Goal: Task Accomplishment & Management: Use online tool/utility

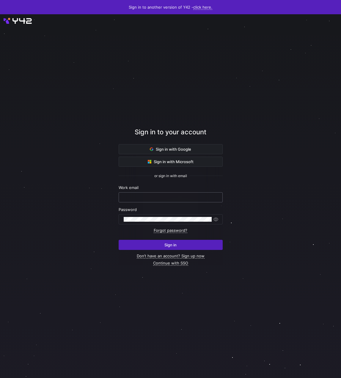
click at [136, 198] on input "text" at bounding box center [171, 197] width 94 height 5
type input "[PERSON_NAME][EMAIL_ADDRESS][DOMAIN_NAME]"
click at [139, 222] on div at bounding box center [168, 220] width 88 height 10
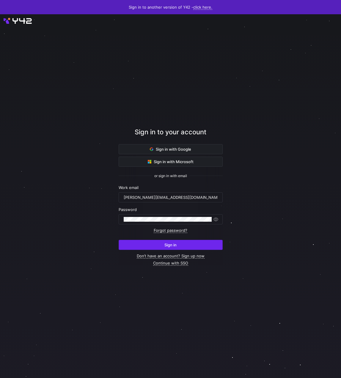
click at [146, 244] on span "submit" at bounding box center [170, 245] width 103 height 10
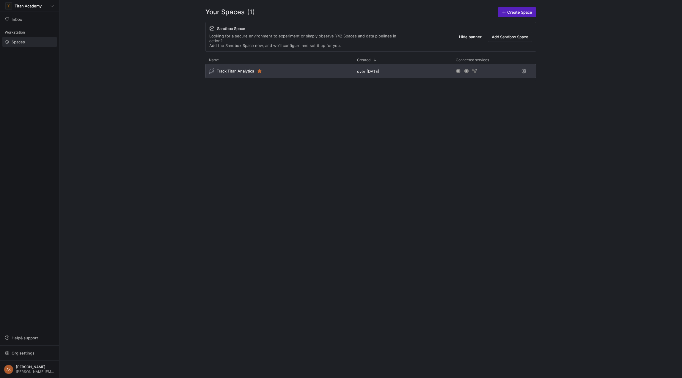
click at [307, 64] on div "Track Titan Analytics" at bounding box center [279, 71] width 148 height 14
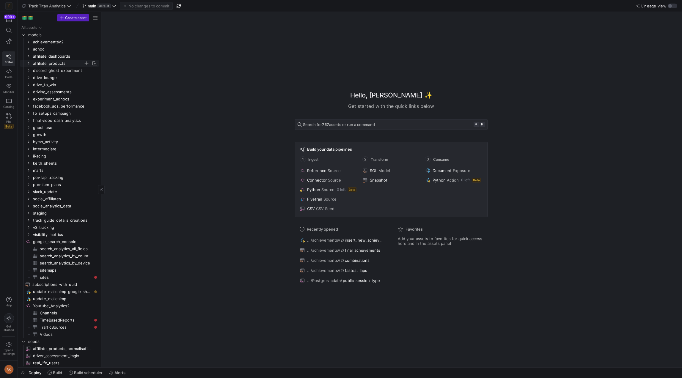
click at [28, 63] on icon "Press SPACE to select this row." at bounding box center [28, 64] width 4 height 4
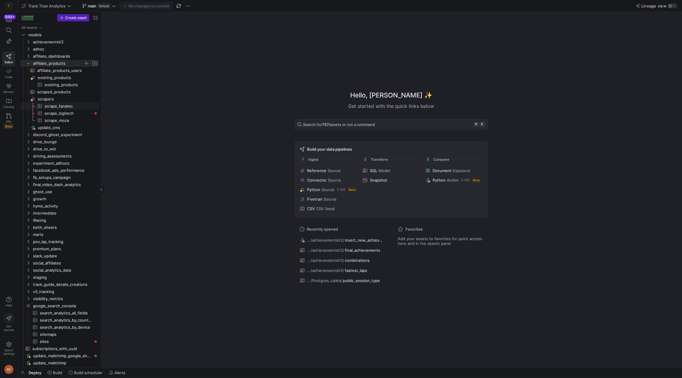
click at [53, 107] on span "scrape_fanatec​​​​​​​​​" at bounding box center [68, 106] width 47 height 7
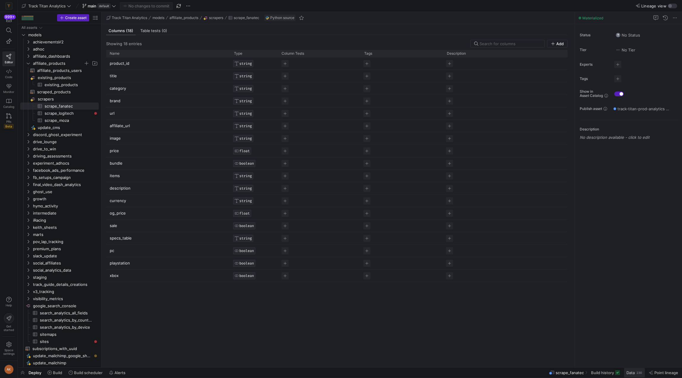
click at [341, 372] on span "Data" at bounding box center [631, 373] width 8 height 5
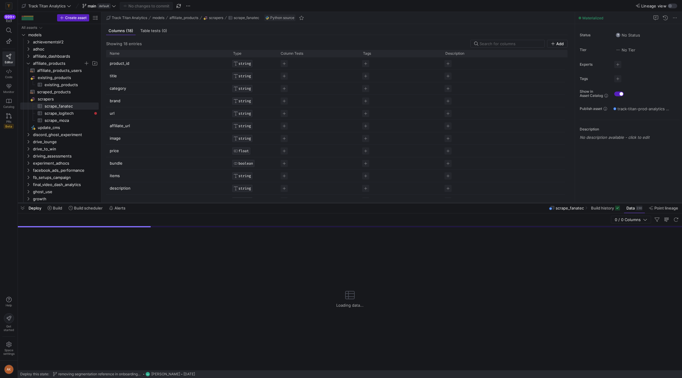
drag, startPoint x: 479, startPoint y: 269, endPoint x: 471, endPoint y: 200, distance: 69.5
click at [341, 202] on div at bounding box center [350, 203] width 664 height 2
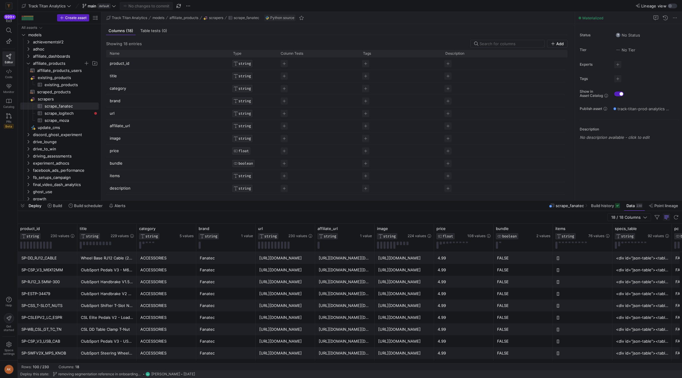
click at [270, 260] on div "https://www.fanatec.com/us/en/p/sim-racing-spare-parts/SP-DD_RJ12_CABLE/dd-rj12…" at bounding box center [285, 258] width 52 height 12
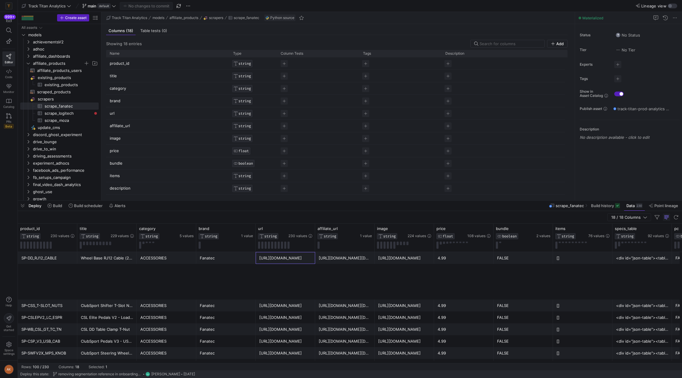
scroll to position [1093, 0]
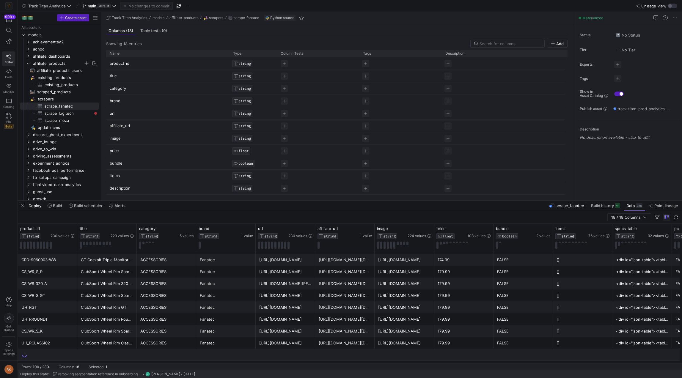
click at [294, 315] on div "https://www.fanatec.com/us/en/p/wheel-rims/UH_RROUND1/clubsport-wheel-rim-round…" at bounding box center [285, 320] width 52 height 12
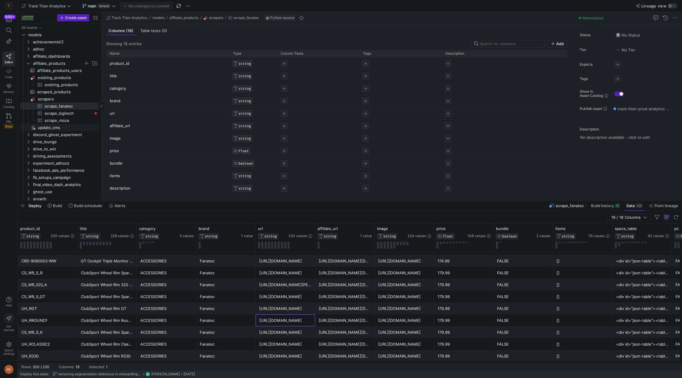
click at [40, 127] on span "update_cms​​​​​" at bounding box center [65, 127] width 54 height 7
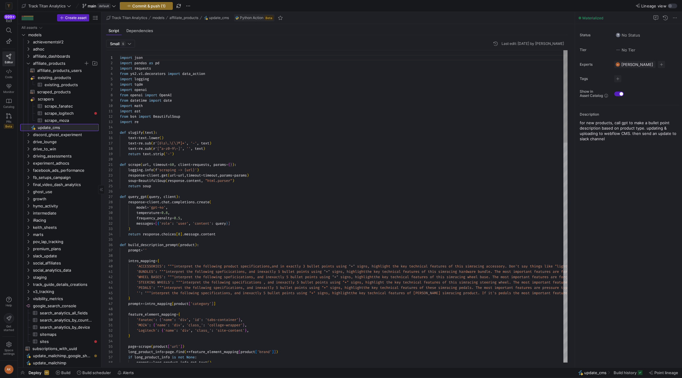
scroll to position [54, 0]
click at [53, 92] on span "scraped_products​​​​​​​​​​" at bounding box center [64, 92] width 55 height 7
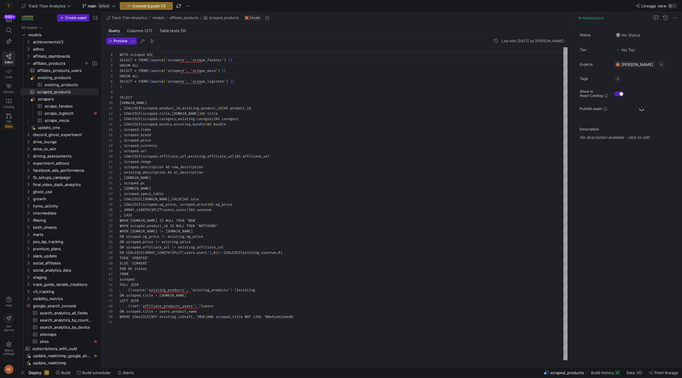
scroll to position [54, 0]
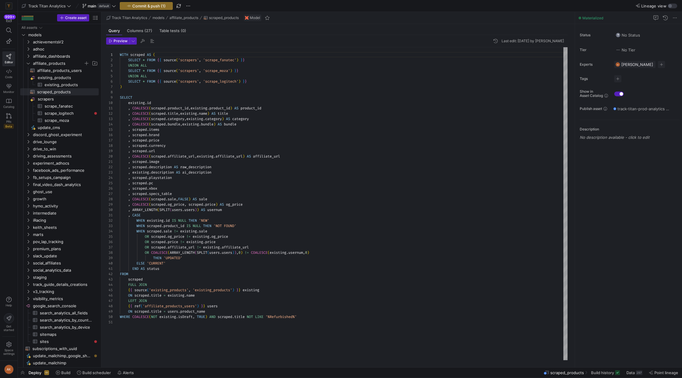
type textarea ", scraped.image , scraped.description AS raw_description , existing.description…"
click at [267, 186] on div "WITH scraped AS ( SELECT * FROM { { source ( 'scrapers' , 'scrape_fanatec' ) } …" at bounding box center [344, 203] width 448 height 313
click at [62, 112] on span "scrape_logitech​​​​​​​​​" at bounding box center [68, 113] width 47 height 7
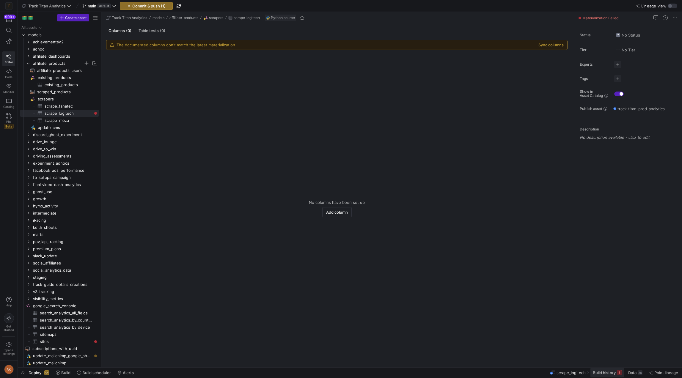
click at [341, 373] on span "Build history" at bounding box center [604, 373] width 23 height 5
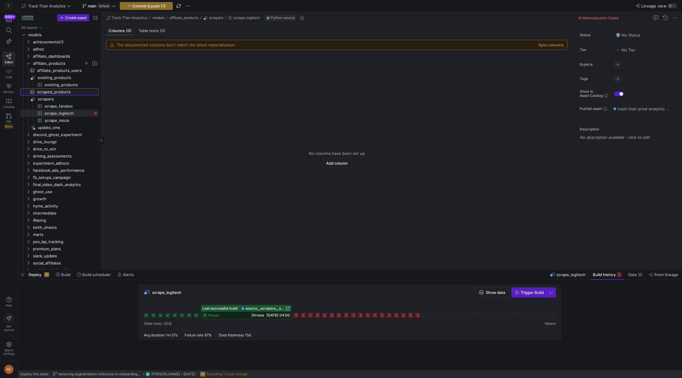
click at [73, 92] on span "scraped_products​​​​​​​​​​" at bounding box center [64, 92] width 55 height 7
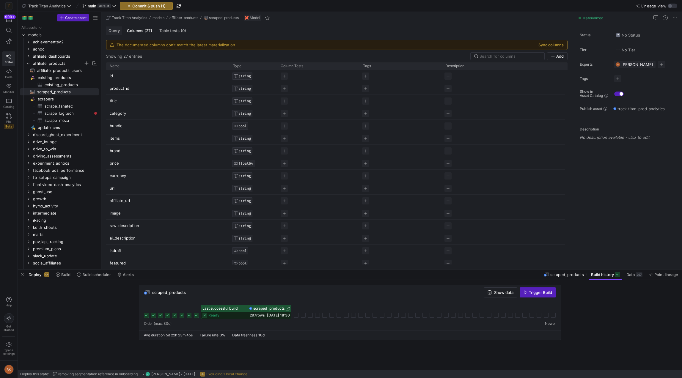
click at [112, 29] on span "Query" at bounding box center [114, 31] width 11 height 4
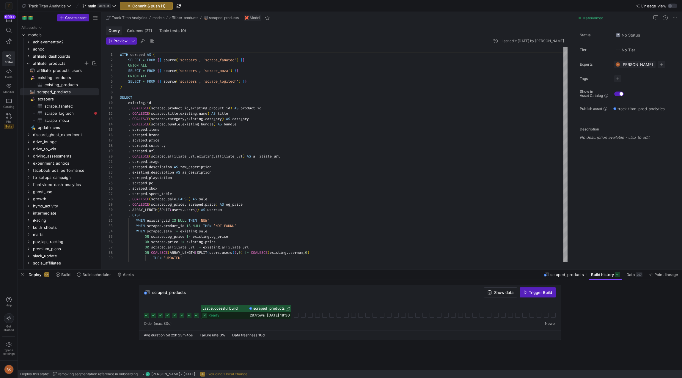
scroll to position [54, 0]
click at [68, 104] on span "scrape_fanatec​​​​​​​​​" at bounding box center [68, 106] width 47 height 7
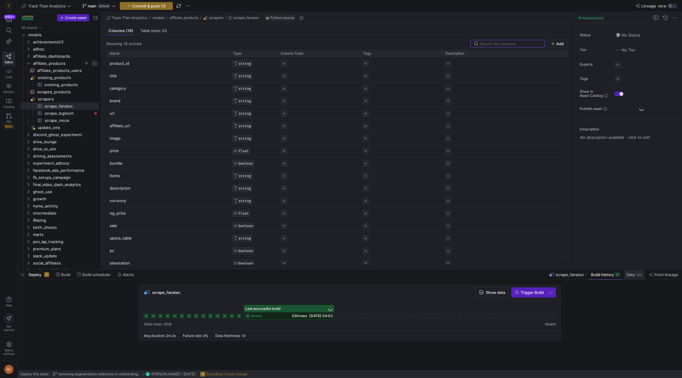
click at [341, 275] on span "Data" at bounding box center [631, 274] width 8 height 5
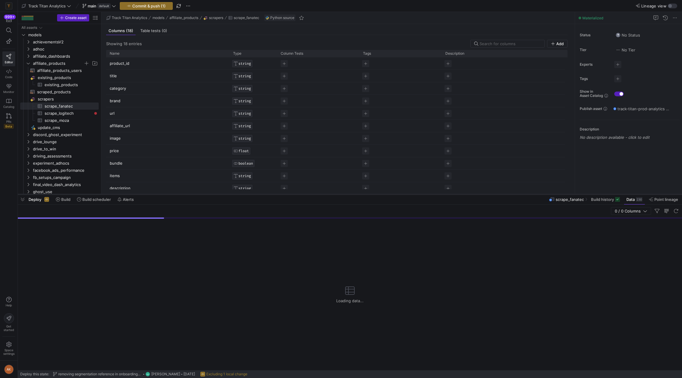
drag, startPoint x: 481, startPoint y: 270, endPoint x: 459, endPoint y: 194, distance: 78.4
click at [341, 194] on div at bounding box center [350, 194] width 664 height 2
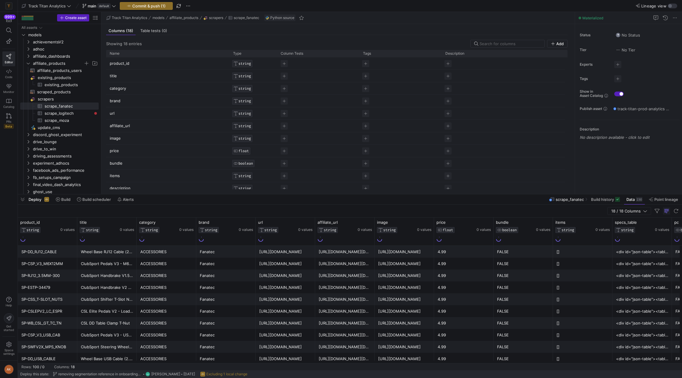
click at [340, 255] on div "https://fanatec.sjv.io/c/2536542/2917376/34305?u=https%3A//www.fanatec.com/us/e…" at bounding box center [345, 252] width 52 height 12
click at [341, 223] on div "image STRING 224 values" at bounding box center [404, 232] width 59 height 28
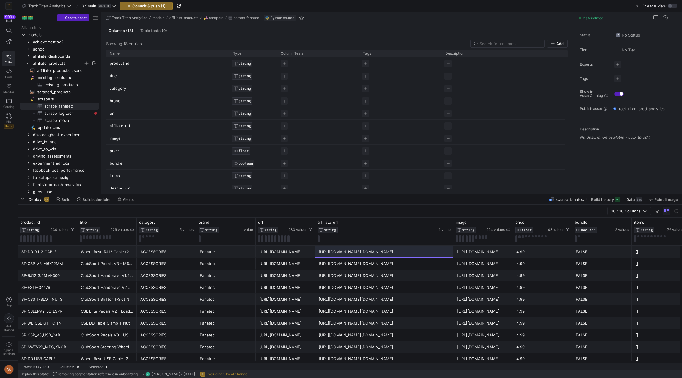
drag, startPoint x: 374, startPoint y: 225, endPoint x: 596, endPoint y: 251, distance: 223.9
click at [341, 251] on div "product_id STRING 230 values title STRING 229 values category STRING 5 values b…" at bounding box center [350, 291] width 664 height 146
click at [46, 100] on span "scrapers​​​​​​​​" at bounding box center [68, 99] width 60 height 7
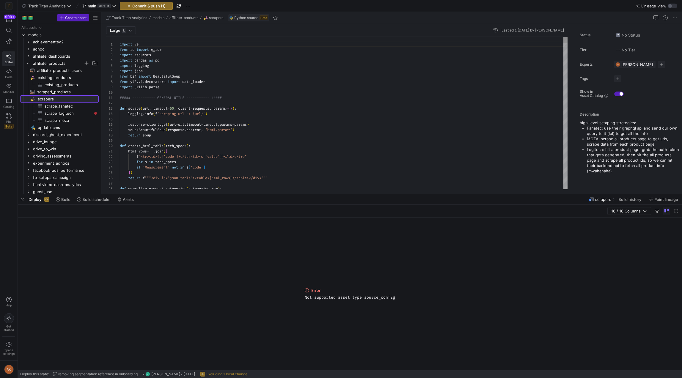
scroll to position [54, 0]
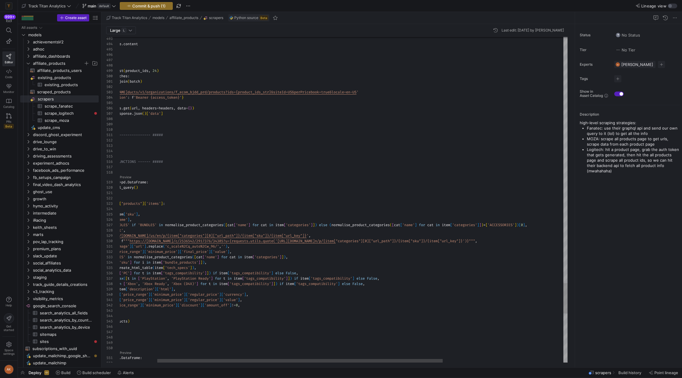
type textarea "if 'BUNDLES' in normalise_product_categories([cat['name'] for cat in item['cate…"
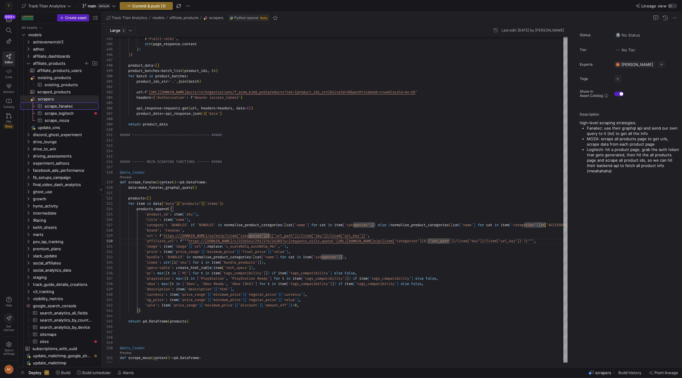
click at [74, 106] on span "scrape_fanatec​​​​​​​​​" at bounding box center [68, 106] width 47 height 7
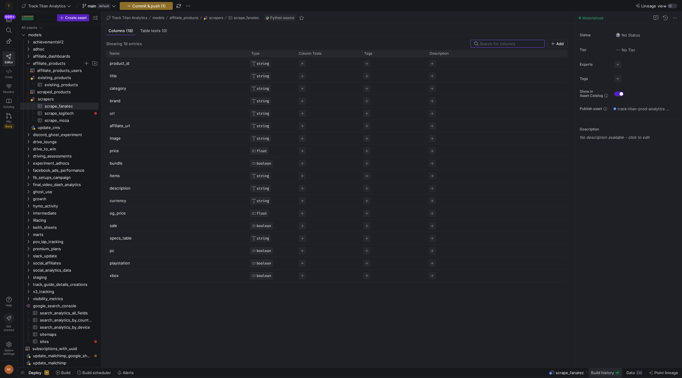
click at [341, 370] on span at bounding box center [606, 373] width 34 height 10
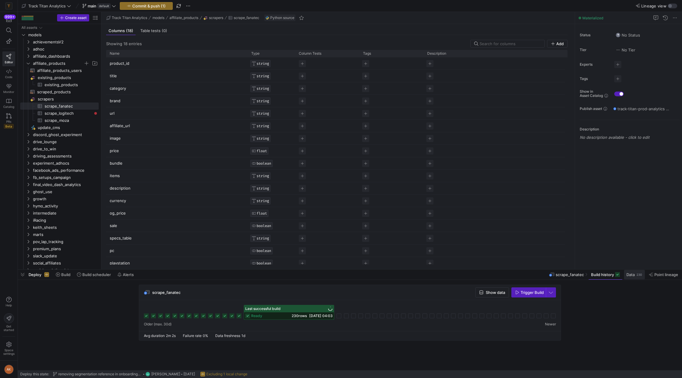
click at [341, 274] on span "Data" at bounding box center [631, 274] width 8 height 5
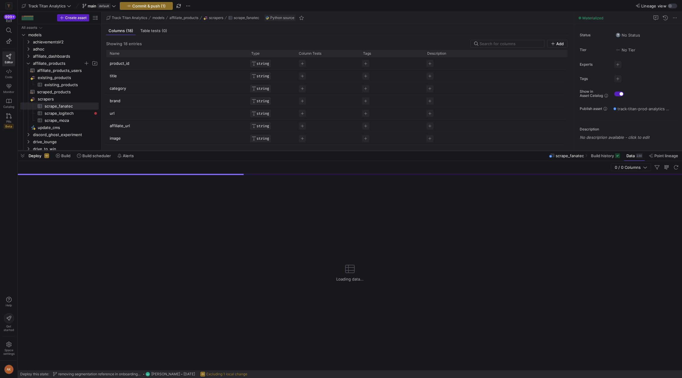
drag, startPoint x: 481, startPoint y: 269, endPoint x: 438, endPoint y: 150, distance: 126.5
click at [341, 150] on div at bounding box center [350, 151] width 664 height 2
click at [341, 168] on span "0 / 0 Columns" at bounding box center [629, 167] width 28 height 5
click at [341, 170] on span "0 / 0 Columns" at bounding box center [629, 167] width 28 height 5
click at [341, 167] on span "0 / 0 Columns" at bounding box center [629, 167] width 28 height 5
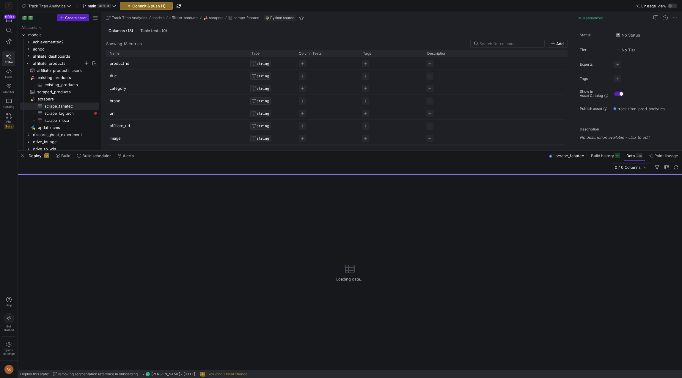
click at [341, 170] on div "0 / 0 Columns" at bounding box center [350, 167] width 664 height 13
click at [341, 166] on span "0 / 0 Columns" at bounding box center [629, 167] width 28 height 5
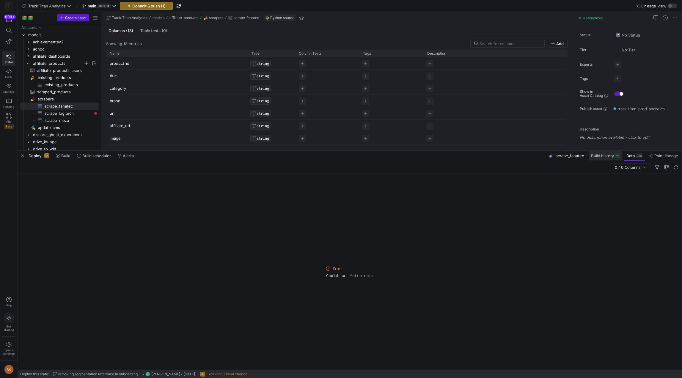
click at [341, 156] on span "Build history" at bounding box center [602, 155] width 23 height 5
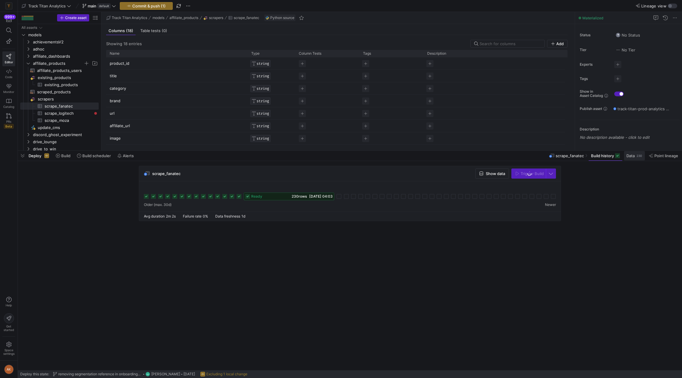
click at [341, 156] on span "Data" at bounding box center [631, 155] width 8 height 5
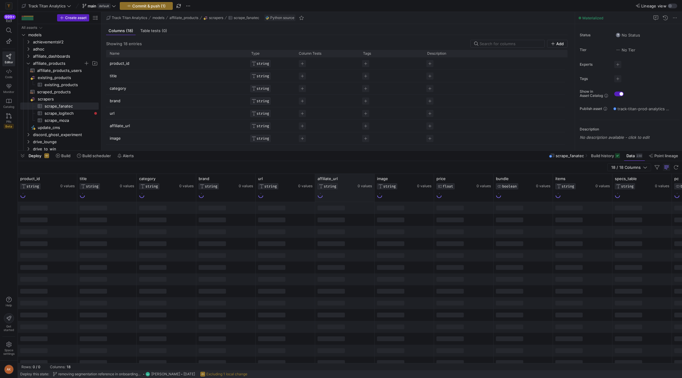
click at [341, 188] on div at bounding box center [374, 188] width 2 height 28
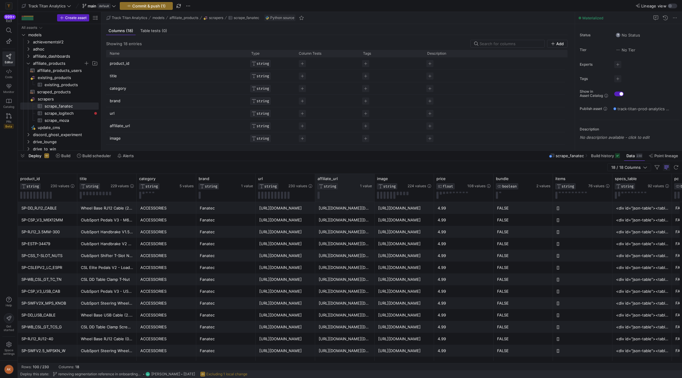
click at [341, 187] on div at bounding box center [374, 188] width 2 height 28
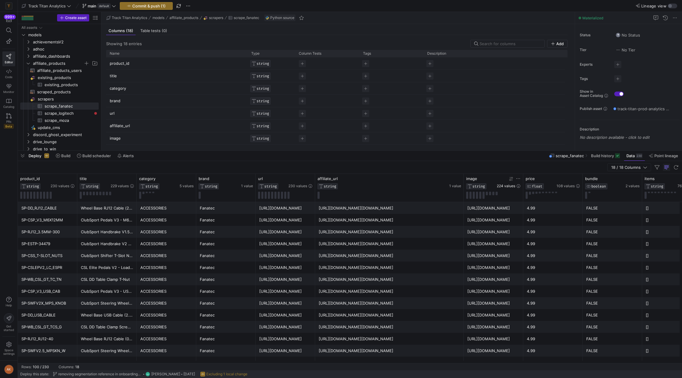
drag, startPoint x: 463, startPoint y: 184, endPoint x: 497, endPoint y: 187, distance: 34.1
click at [341, 187] on div "product_id STRING 230 values title STRING 229 values category STRING 5 values b…" at bounding box center [598, 188] width 1160 height 28
click at [341, 221] on div "https://fanatec.sjv.io/c/2536542/2917376/34305?u=https%3A//www.fanatec.com/us/e…" at bounding box center [390, 220] width 142 height 12
click at [66, 97] on span "scrapers​​​​​​​​" at bounding box center [68, 99] width 60 height 7
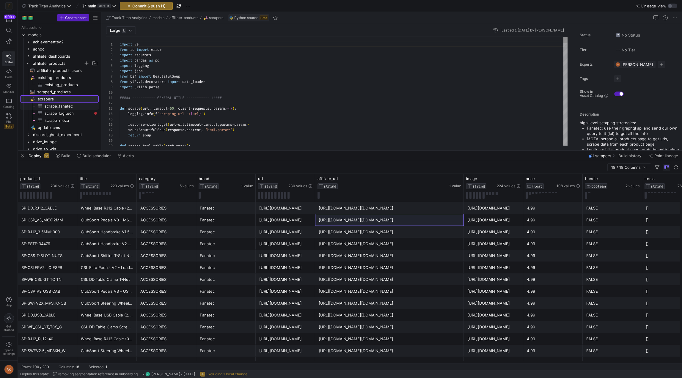
scroll to position [54, 0]
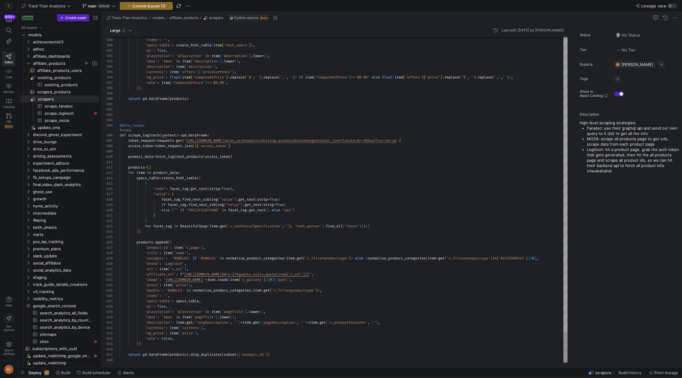
type textarea "'url': item['c_url'], 'affiliate_url': f"https://logitechg-emea.sjv.io/c/253654…"
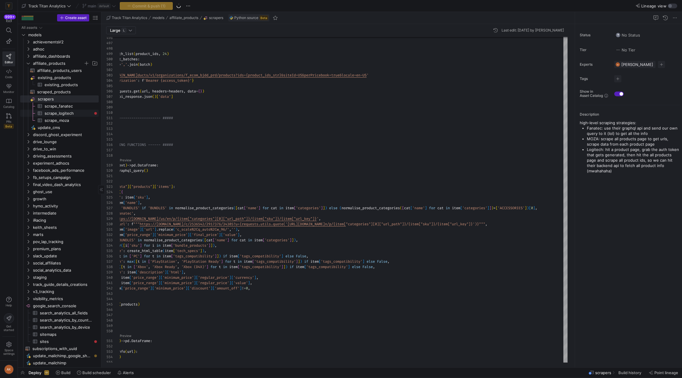
click at [70, 116] on span "scrape_logitech​​​​​​​​​" at bounding box center [68, 113] width 47 height 7
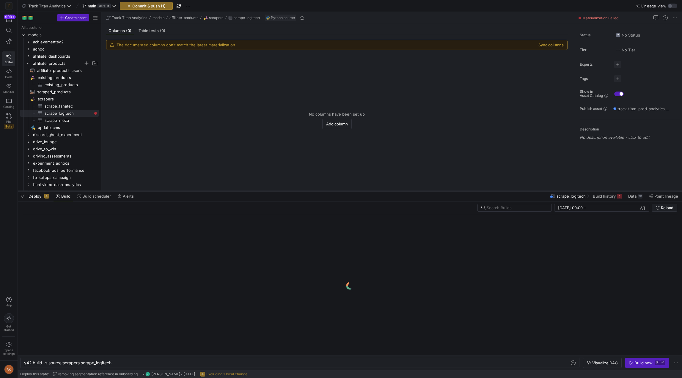
scroll to position [0, 88]
drag, startPoint x: 305, startPoint y: 369, endPoint x: 290, endPoint y: 185, distance: 184.1
click at [290, 190] on div at bounding box center [350, 191] width 664 height 2
click at [341, 190] on span "Build history" at bounding box center [604, 189] width 23 height 5
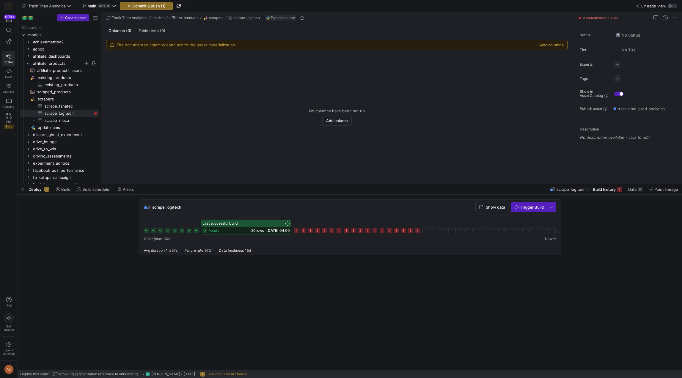
click at [298, 231] on icon at bounding box center [296, 230] width 5 height 5
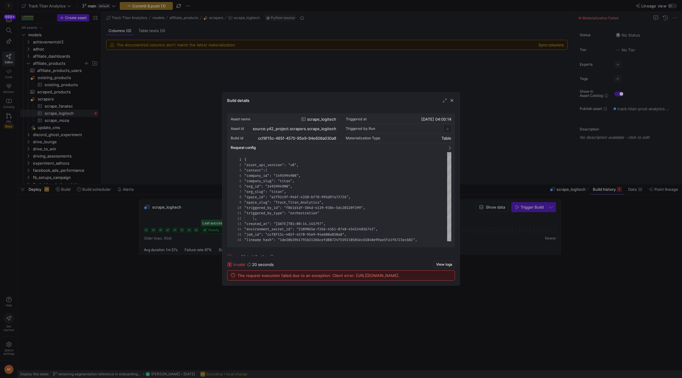
scroll to position [54, 0]
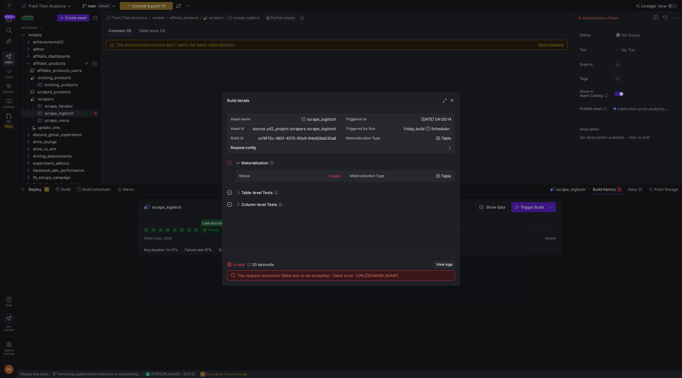
click at [341, 263] on span "View logs" at bounding box center [444, 265] width 16 height 4
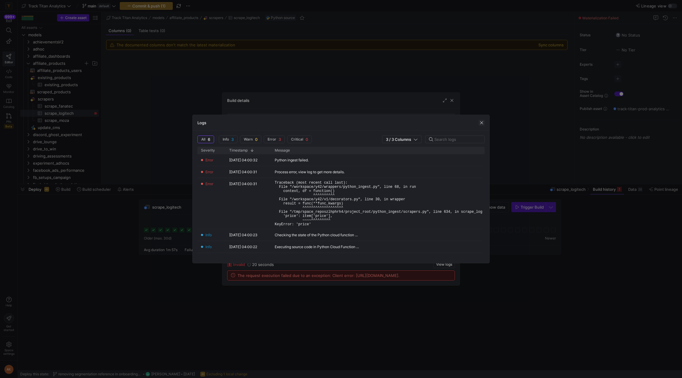
click at [341, 122] on span "button" at bounding box center [482, 123] width 6 height 6
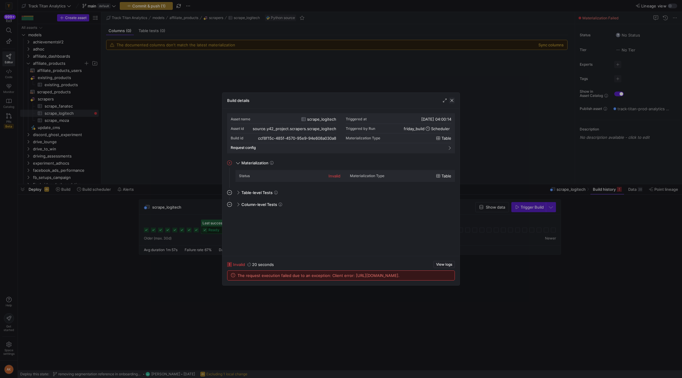
click at [341, 99] on span "button" at bounding box center [452, 101] width 6 height 6
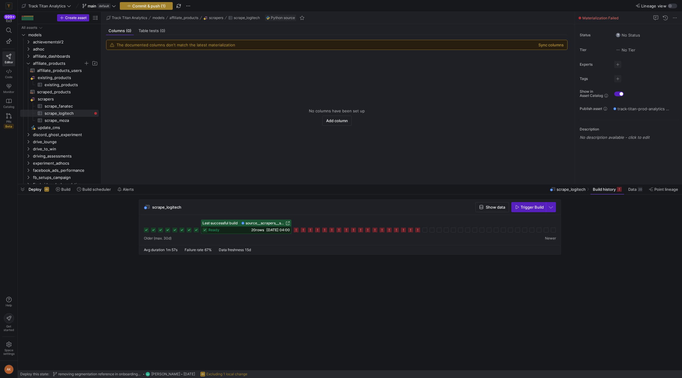
click at [164, 4] on span "Commit & push (1)" at bounding box center [148, 6] width 33 height 5
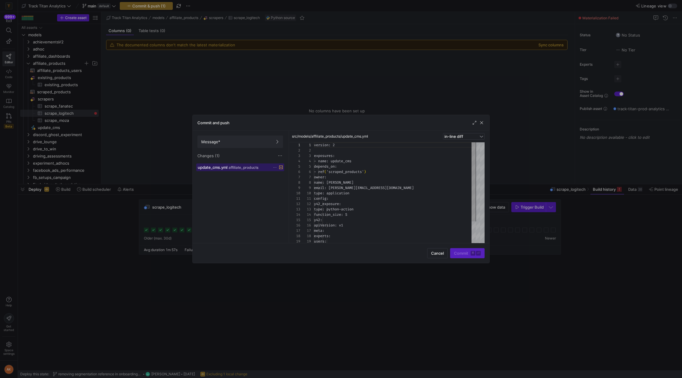
click at [211, 166] on span "update_cms.yml" at bounding box center [213, 167] width 30 height 5
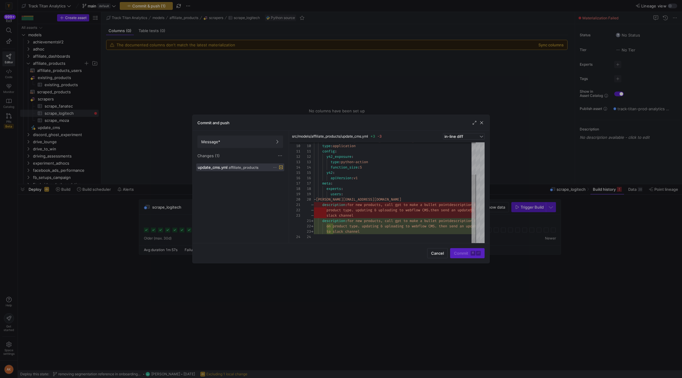
click at [274, 168] on icon at bounding box center [275, 168] width 4 height 4
click at [280, 184] on span "Discard" at bounding box center [284, 184] width 14 height 5
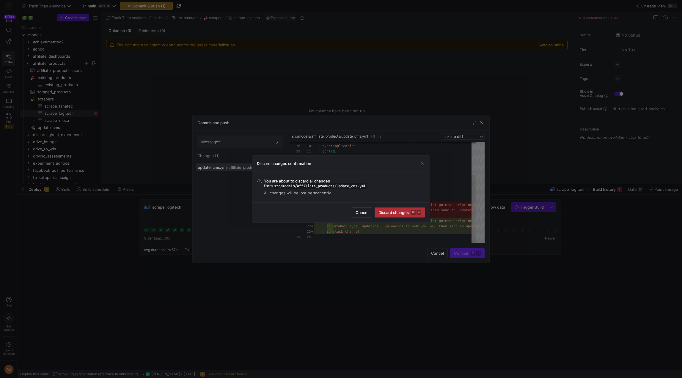
click at [341, 212] on span "Discard changes ⌘ ⏎" at bounding box center [400, 212] width 43 height 5
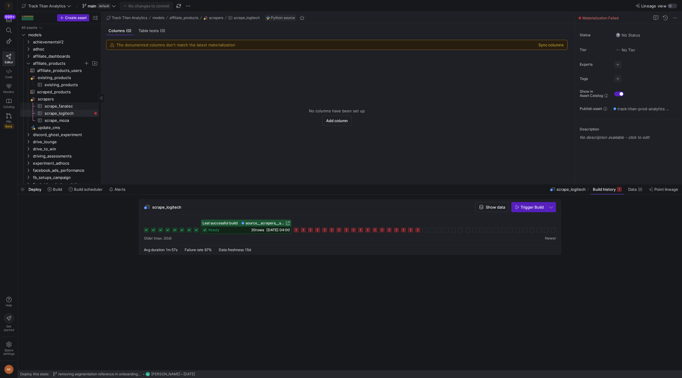
click at [63, 104] on span "scrape_fanatec​​​​​​​​​" at bounding box center [68, 106] width 47 height 7
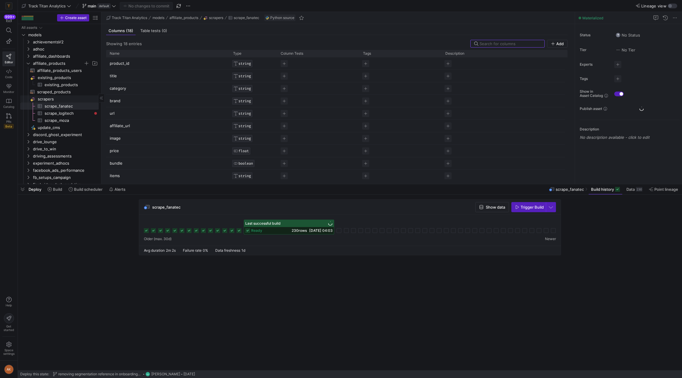
click at [61, 100] on span "scrapers​​​​​​​​" at bounding box center [68, 99] width 60 height 7
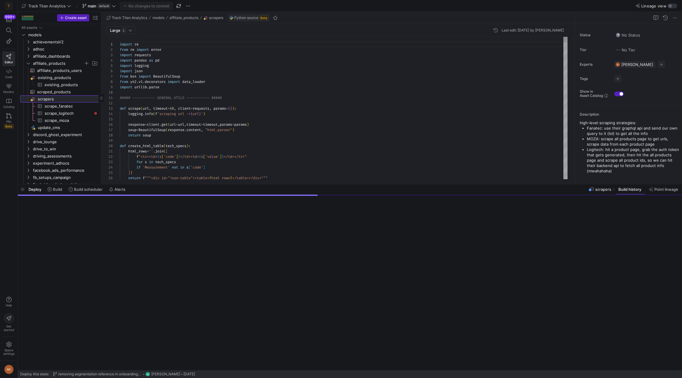
scroll to position [54, 0]
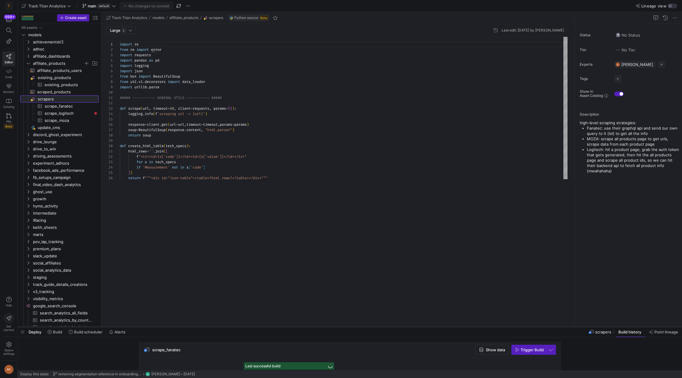
drag, startPoint x: 173, startPoint y: 185, endPoint x: 168, endPoint y: 330, distance: 144.6
click at [168, 328] on div at bounding box center [350, 327] width 664 height 2
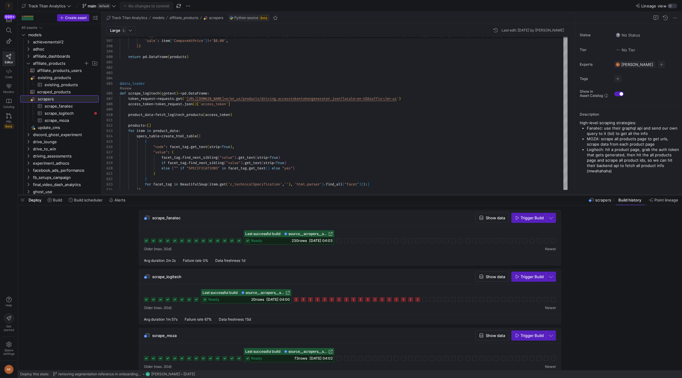
drag, startPoint x: 431, startPoint y: 328, endPoint x: 430, endPoint y: 192, distance: 135.9
click at [341, 194] on div at bounding box center [350, 195] width 664 height 2
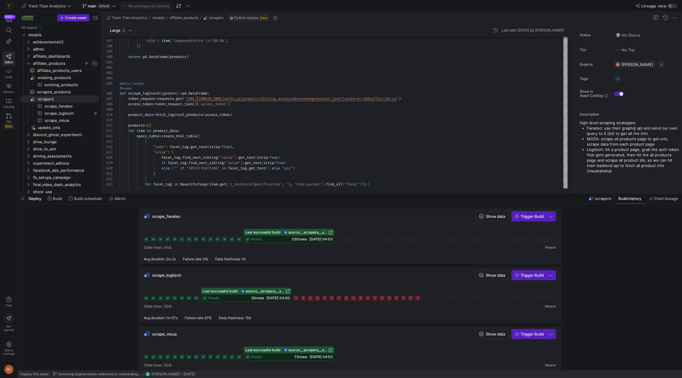
click at [147, 239] on icon at bounding box center [146, 239] width 5 height 5
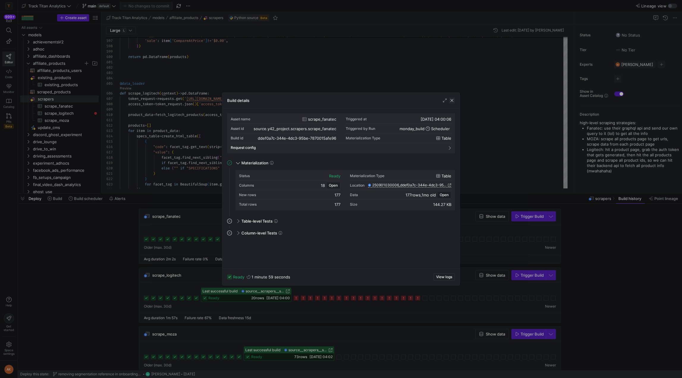
click at [341, 101] on span "button" at bounding box center [452, 101] width 6 height 6
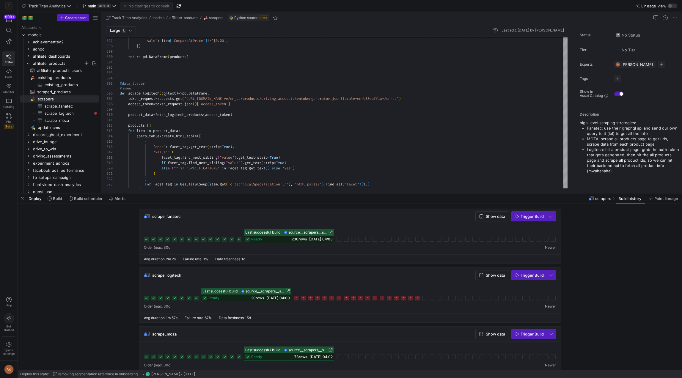
click at [187, 239] on icon at bounding box center [189, 239] width 5 height 5
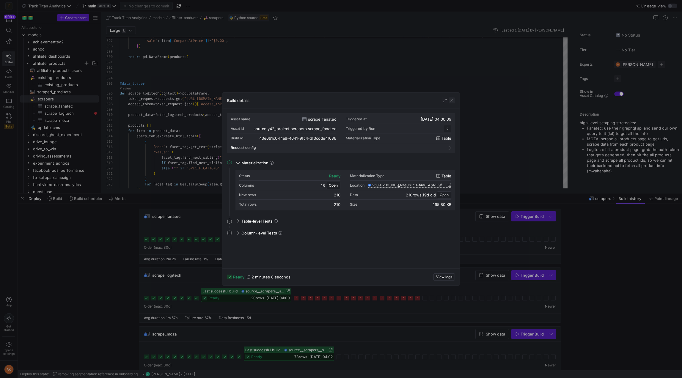
click at [341, 98] on span "button" at bounding box center [452, 101] width 6 height 6
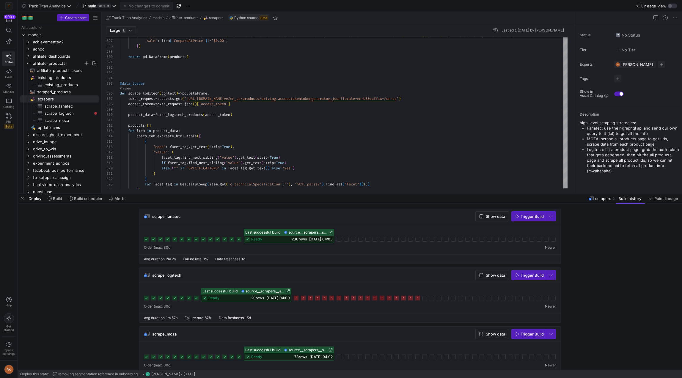
click at [211, 239] on rect at bounding box center [210, 239] width 5 height 5
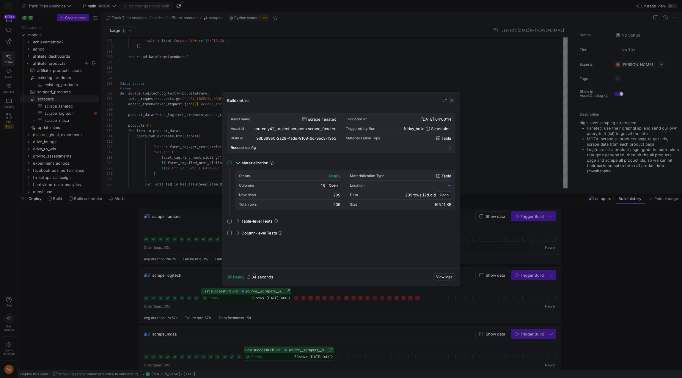
click at [341, 100] on span "button" at bounding box center [452, 101] width 6 height 6
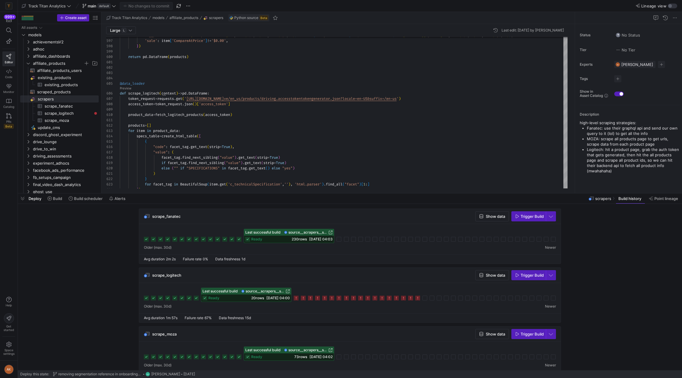
click at [201, 239] on icon at bounding box center [203, 239] width 5 height 5
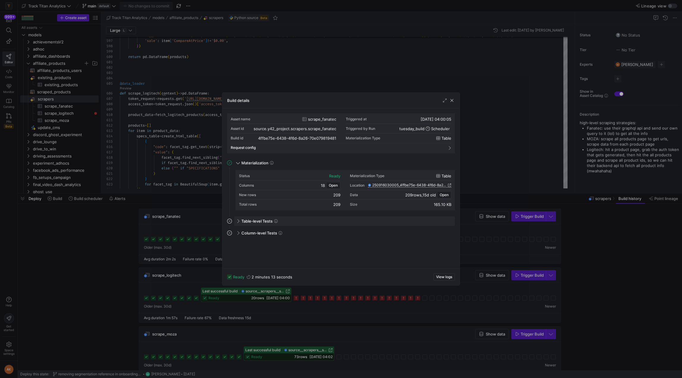
drag, startPoint x: 434, startPoint y: 208, endPoint x: 433, endPoint y: 216, distance: 8.8
click at [341, 214] on div "Status ready Materialization Type table Columns 18 Open Location 250916030005_4…" at bounding box center [341, 193] width 228 height 46
click at [341, 238] on mat-expansion-panel "Column-level Tests This job has no column tests" at bounding box center [341, 245] width 228 height 35
click at [341, 195] on span "Open" at bounding box center [444, 195] width 9 height 4
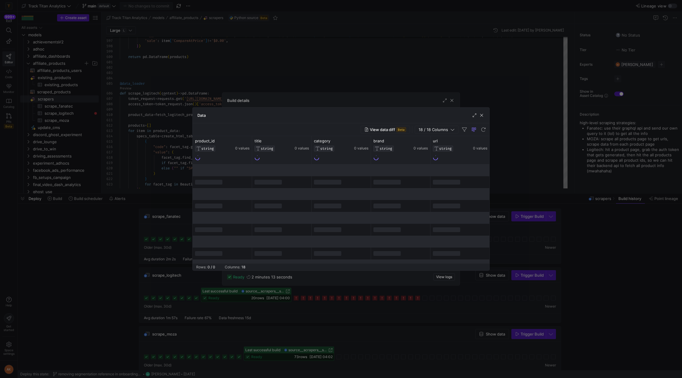
click at [341, 128] on span "18 / 18 Columns" at bounding box center [435, 129] width 32 height 5
click at [341, 140] on input "Toggle Select All Columns" at bounding box center [434, 140] width 5 height 5
checkbox input "false"
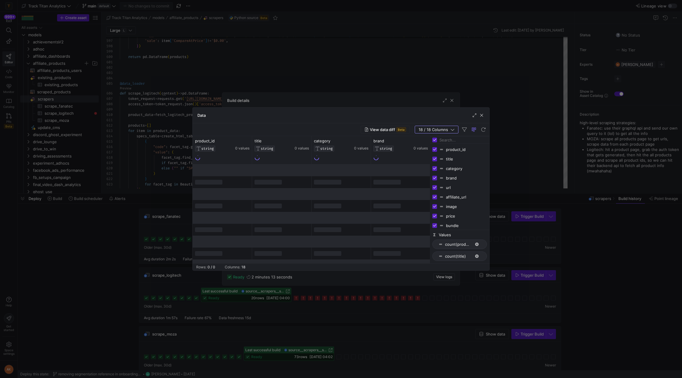
checkbox input "false"
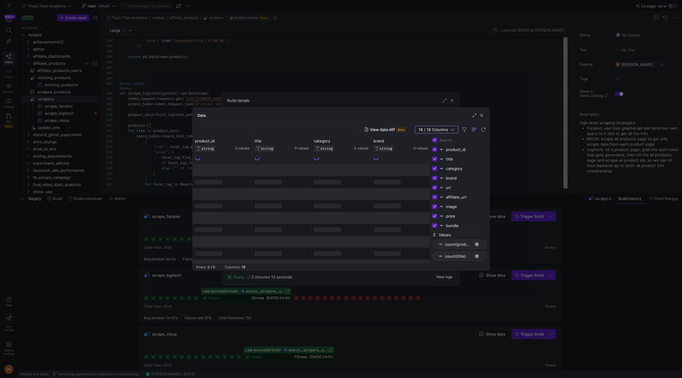
checkbox input "false"
click at [341, 197] on input "Press SPACE to toggle visibility (hidden)" at bounding box center [434, 197] width 5 height 5
checkbox input "true"
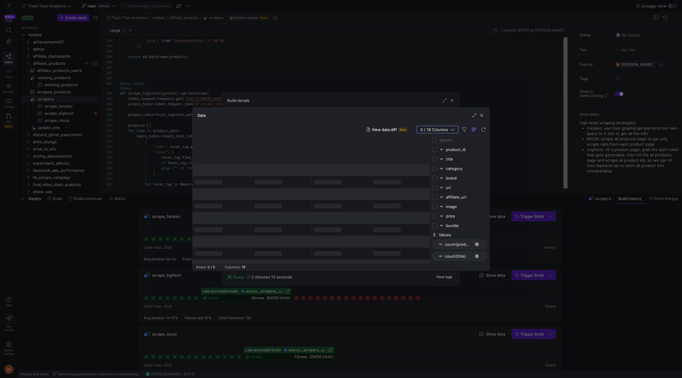
checkbox input "false"
click at [341, 130] on icon "button" at bounding box center [453, 130] width 4 height 4
click at [341, 115] on span "button" at bounding box center [482, 115] width 6 height 6
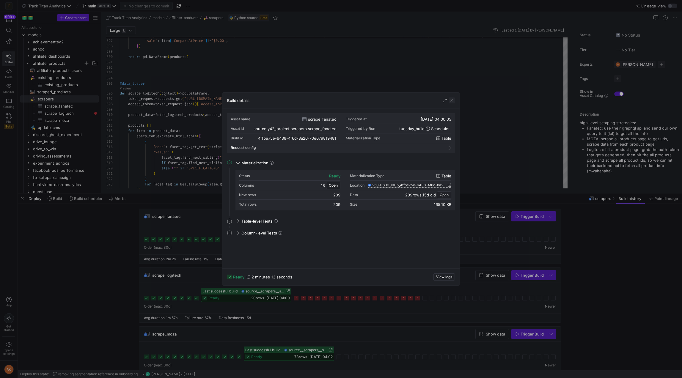
click at [341, 101] on span "button" at bounding box center [452, 101] width 6 height 6
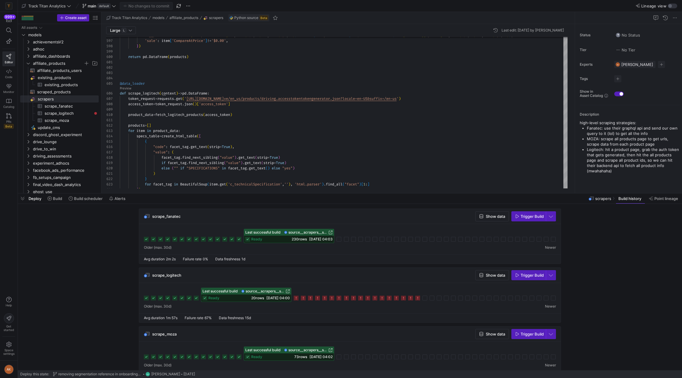
click at [341, 299] on rect at bounding box center [417, 298] width 5 height 5
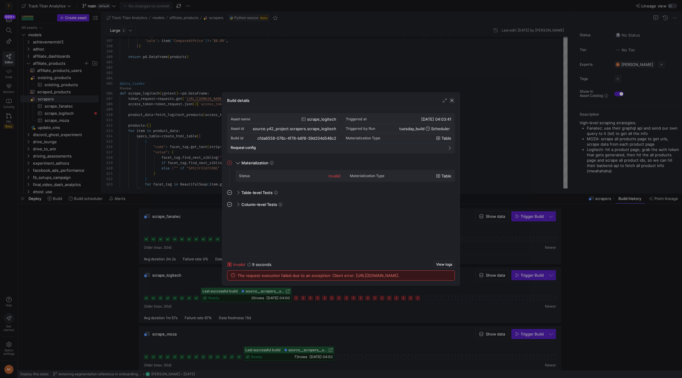
click at [341, 101] on span "button" at bounding box center [452, 101] width 6 height 6
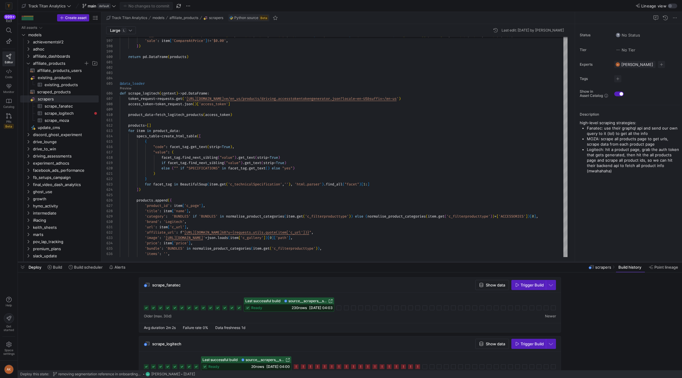
drag, startPoint x: 311, startPoint y: 193, endPoint x: 299, endPoint y: 262, distance: 69.7
click at [299, 262] on div at bounding box center [350, 262] width 664 height 2
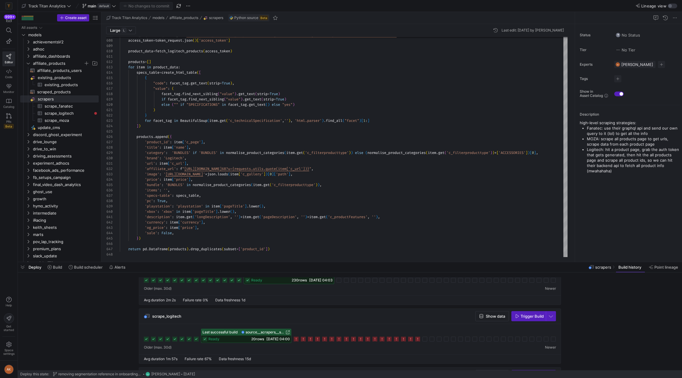
scroll to position [61, 0]
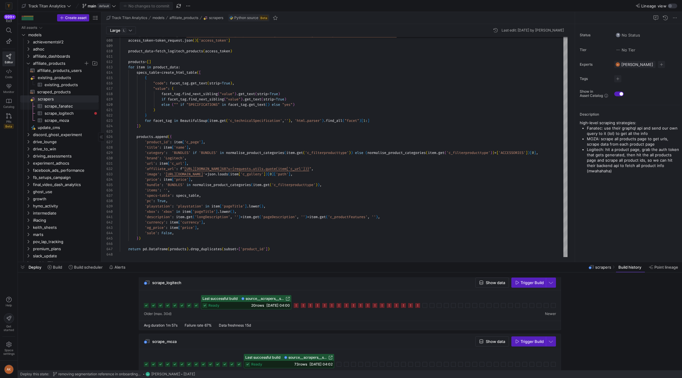
click at [49, 106] on span "scrape_fanatec​​​​​​​​​" at bounding box center [68, 106] width 47 height 7
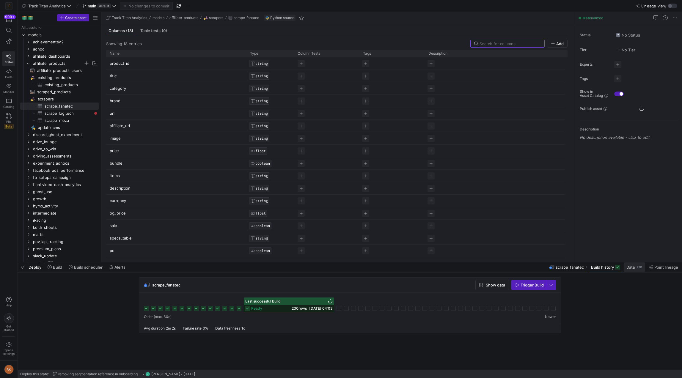
click at [341, 270] on span at bounding box center [634, 268] width 21 height 10
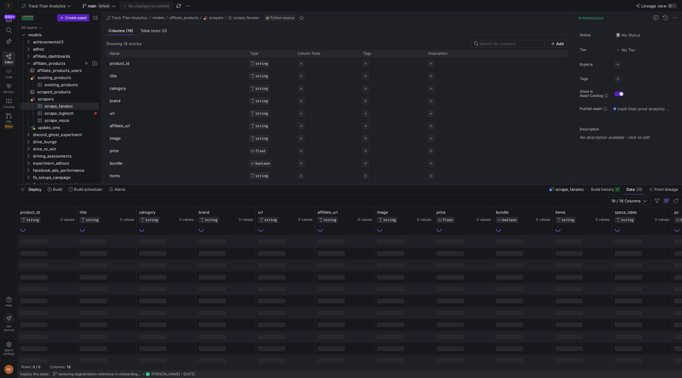
drag, startPoint x: 421, startPoint y: 261, endPoint x: 417, endPoint y: 183, distance: 78.0
click at [341, 183] on div at bounding box center [350, 184] width 664 height 2
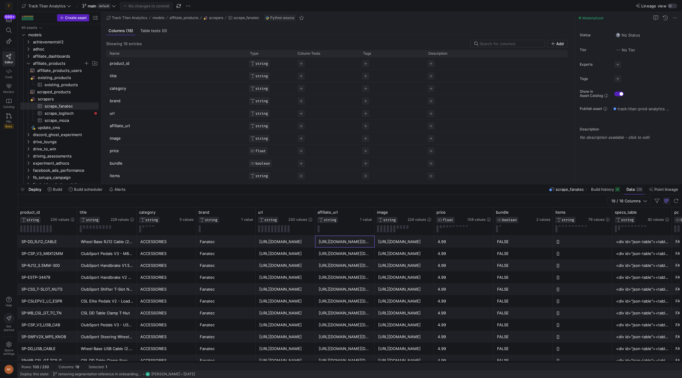
click at [341, 244] on div "https://fanatec.sjv.io/c/2536542/2917376/34305?u=https%3A//www.fanatec.com/us/e…" at bounding box center [345, 242] width 52 height 12
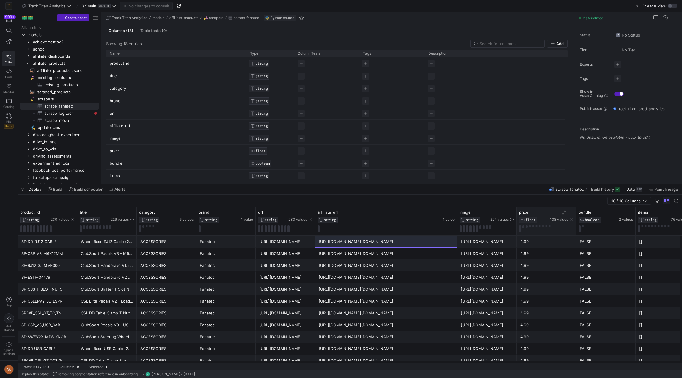
drag, startPoint x: 374, startPoint y: 219, endPoint x: 572, endPoint y: 227, distance: 198.2
click at [572, 227] on div "product_id STRING 230 values title STRING 229 values category STRING 5 values b…" at bounding box center [594, 222] width 1153 height 28
click at [58, 100] on span "scrapers​​​​​​​​" at bounding box center [68, 99] width 60 height 7
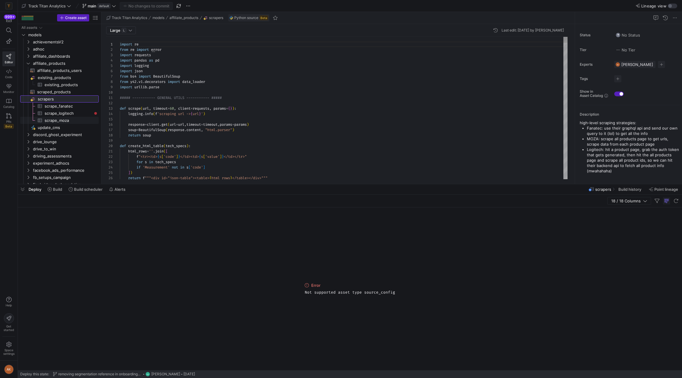
scroll to position [54, 0]
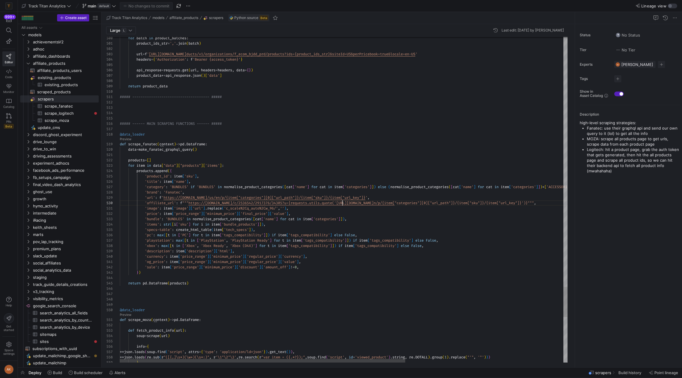
click at [125, 138] on link "Preview" at bounding box center [126, 139] width 12 height 3
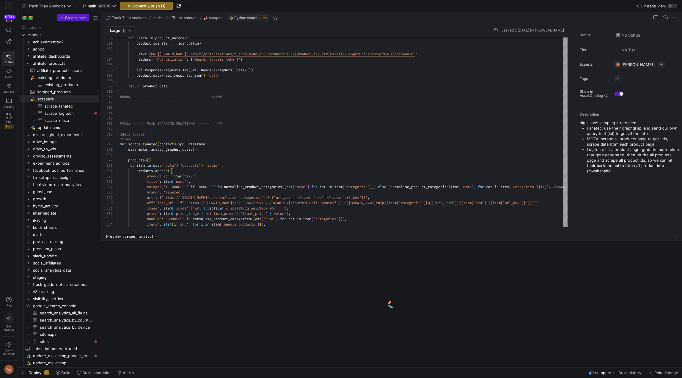
drag, startPoint x: 228, startPoint y: 262, endPoint x: 227, endPoint y: 231, distance: 31.2
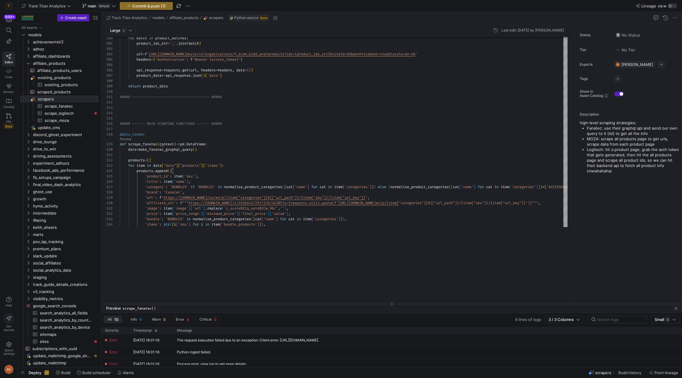
drag, startPoint x: 246, startPoint y: 232, endPoint x: 232, endPoint y: 304, distance: 73.4
click at [232, 304] on div at bounding box center [391, 304] width 581 height 0
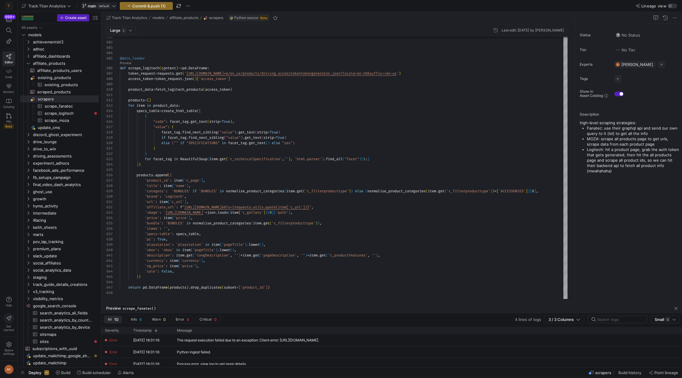
type textarea "'og_price': item['price_range']['minimum_price']['regular_price']['value'], 'sa…"
click at [110, 4] on y42-badge "default" at bounding box center [103, 6] width 14 height 5
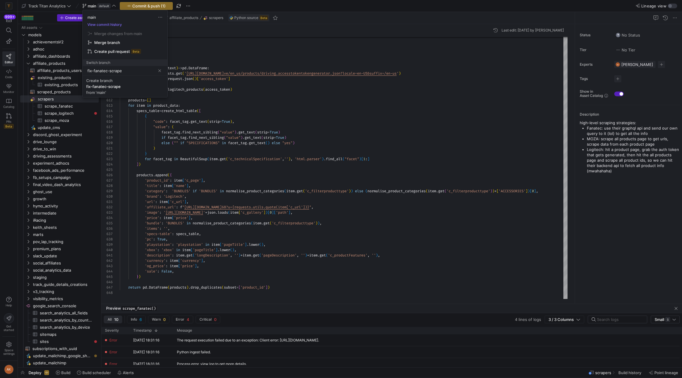
type input "fix-fanatec-scrape"
click at [83, 76] on button "Create branch fix-fanatec-scrape from 'main'" at bounding box center [125, 86] width 85 height 21
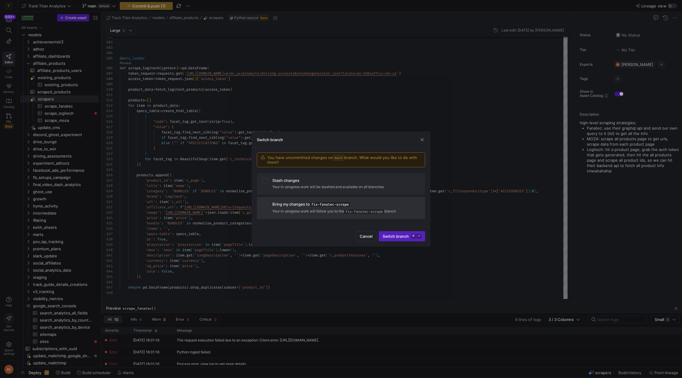
click at [270, 207] on mat-list-option "Bring my changes to fix-fanatec-scrape Your in-progress work will follow you to…" at bounding box center [341, 208] width 168 height 22
click at [401, 236] on span "Switch branch ⌘ ⏎" at bounding box center [402, 236] width 39 height 5
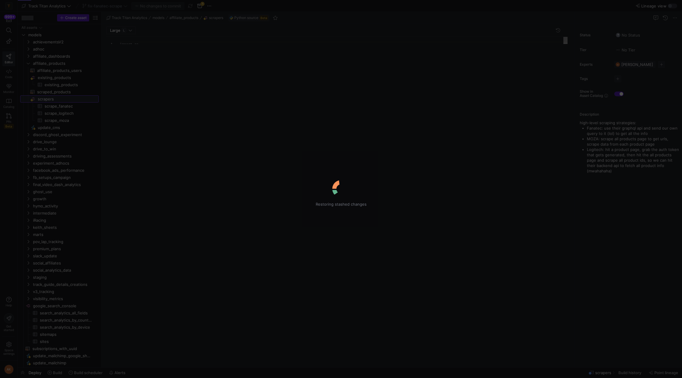
scroll to position [54, 0]
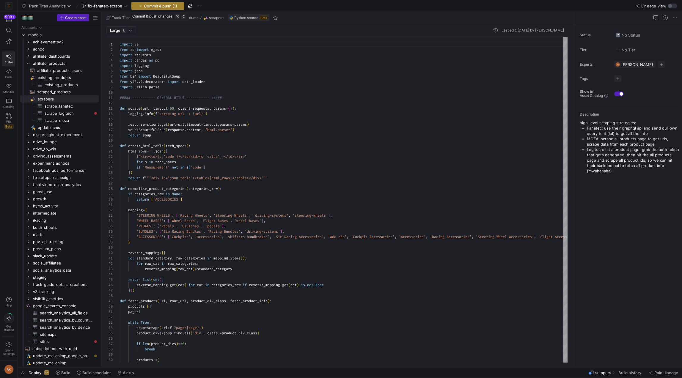
click at [144, 6] on span "Commit & push (1)" at bounding box center [158, 6] width 39 height 5
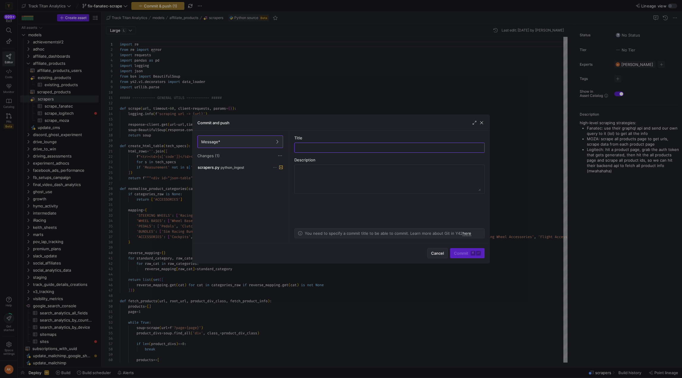
click at [431, 256] on span "button" at bounding box center [438, 254] width 20 height 10
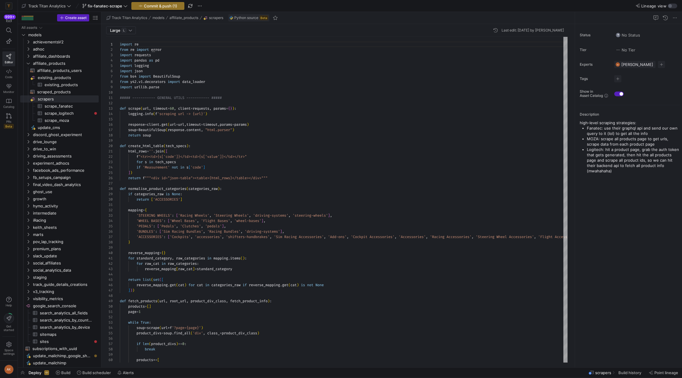
type textarea "mapping = { 'STEERING WHEELS': ['Racing Wheels', 'Steering Wheels', 'driving-sy…"
click at [492, 28] on span "button" at bounding box center [495, 30] width 7 height 7
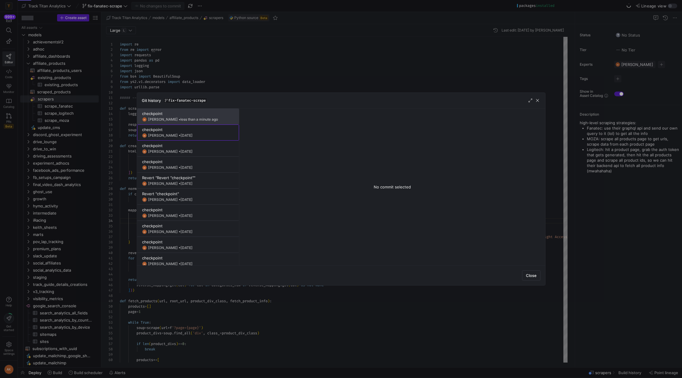
click at [198, 138] on span at bounding box center [187, 132] width 101 height 15
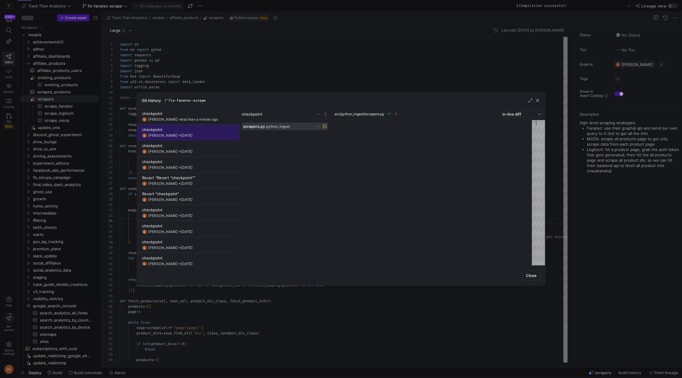
scroll to position [54, 0]
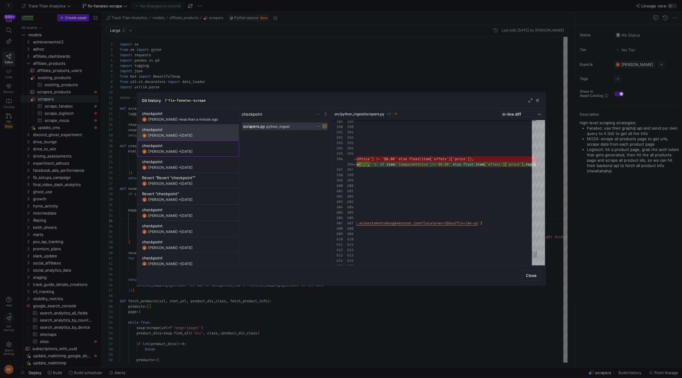
click at [213, 148] on div "checkpoint" at bounding box center [188, 145] width 92 height 5
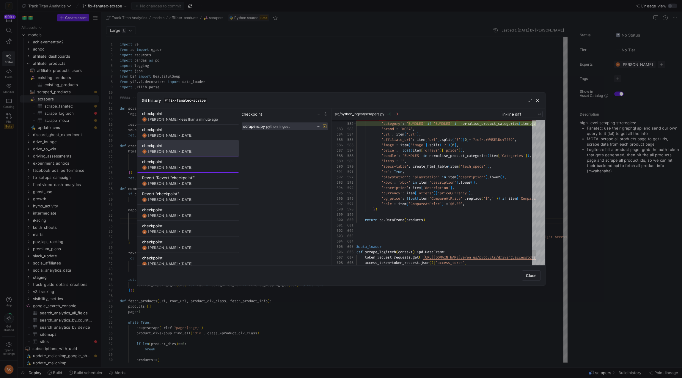
click at [164, 161] on div "checkpoint" at bounding box center [188, 161] width 92 height 5
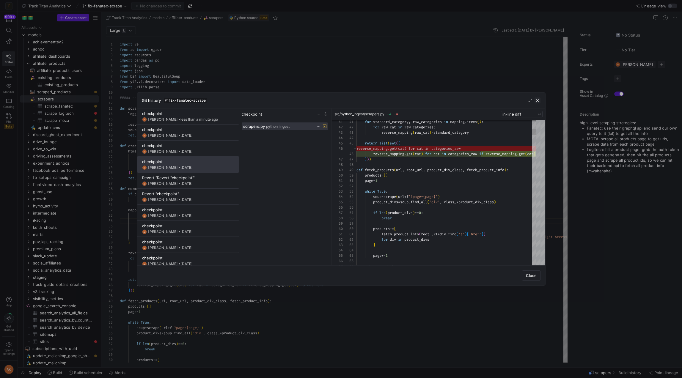
click at [539, 100] on span "button" at bounding box center [538, 101] width 6 height 6
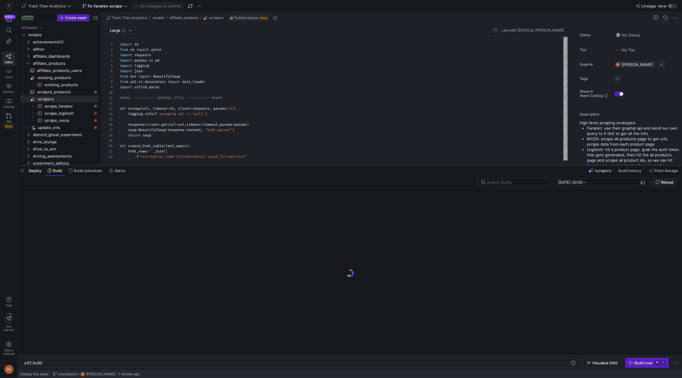
scroll to position [0, 18]
drag, startPoint x: 313, startPoint y: 368, endPoint x: 321, endPoint y: 164, distance: 204.2
click at [321, 164] on div at bounding box center [350, 164] width 664 height 2
click at [634, 170] on span "Build history" at bounding box center [630, 169] width 23 height 5
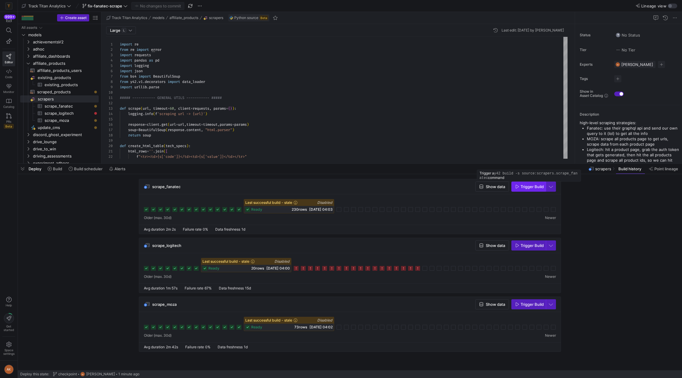
click at [524, 187] on span "Trigger Build" at bounding box center [532, 186] width 23 height 5
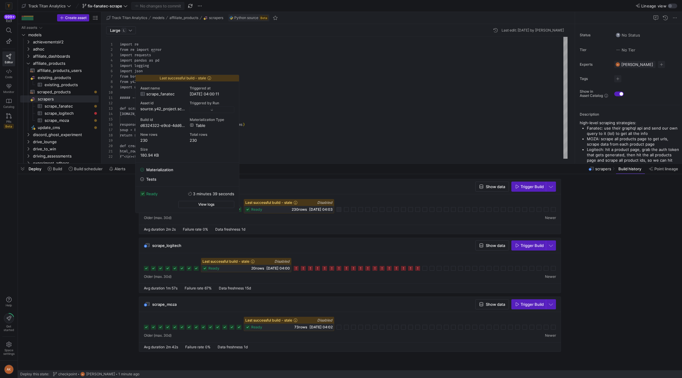
click at [245, 208] on div "ready 230 rows 30/09/25, 04:03" at bounding box center [289, 209] width 90 height 7
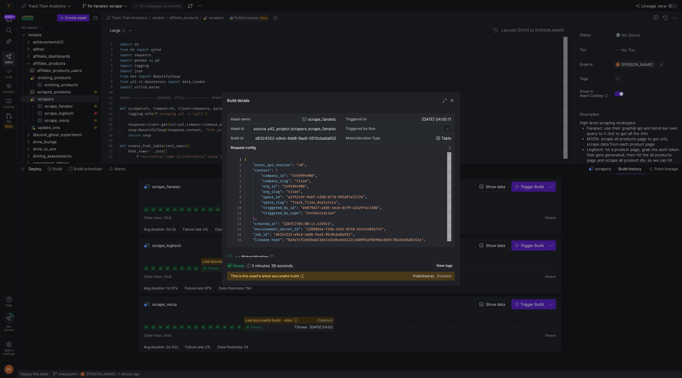
scroll to position [54, 0]
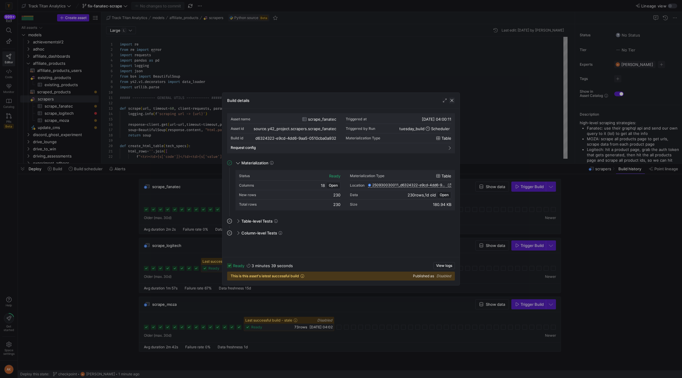
click at [452, 100] on span "button" at bounding box center [452, 101] width 6 height 6
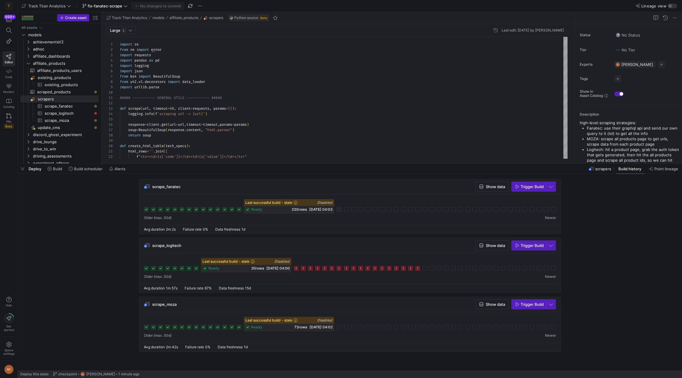
click at [245, 209] on icon at bounding box center [247, 209] width 5 height 5
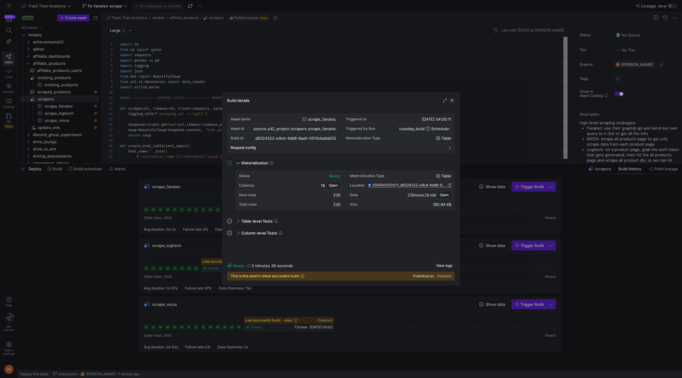
click at [454, 101] on span "button" at bounding box center [452, 101] width 6 height 6
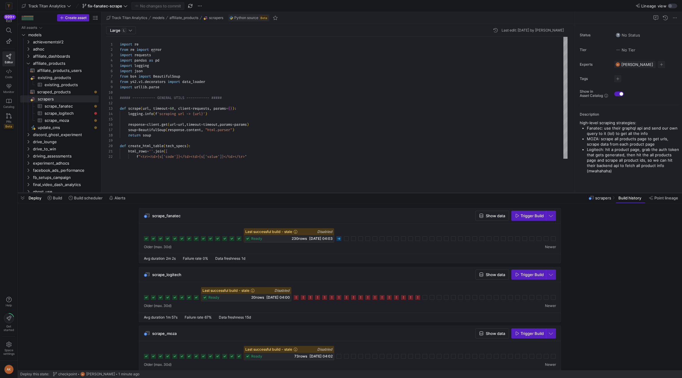
drag, startPoint x: 288, startPoint y: 163, endPoint x: 282, endPoint y: 192, distance: 29.7
click at [282, 192] on div at bounding box center [350, 193] width 664 height 2
click at [338, 239] on icon at bounding box center [339, 238] width 5 height 5
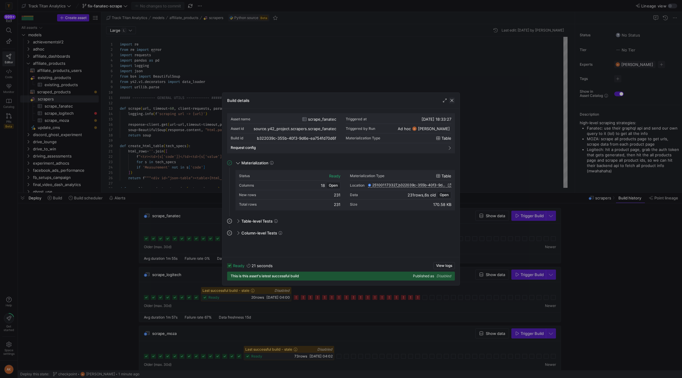
click at [452, 98] on span "button" at bounding box center [452, 101] width 6 height 6
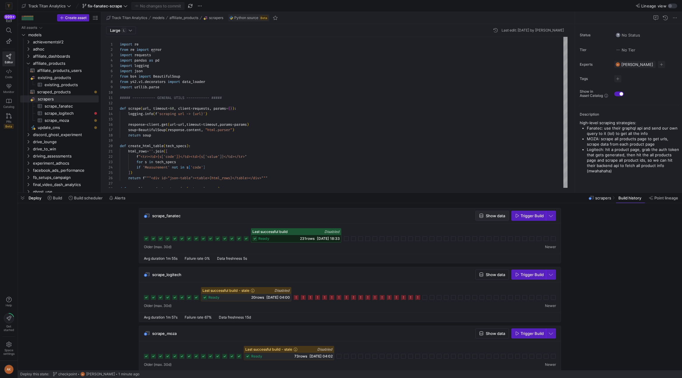
click at [496, 216] on span "Show data" at bounding box center [495, 216] width 19 height 5
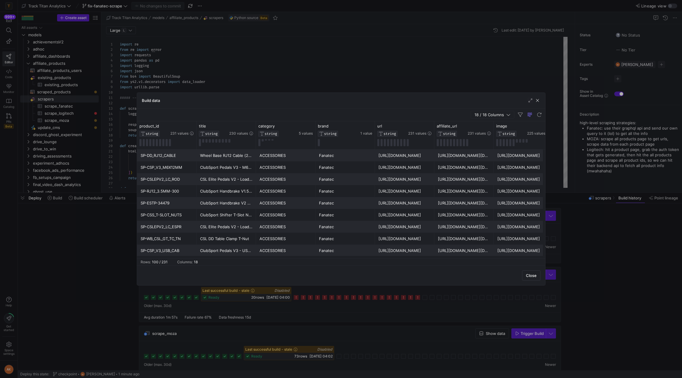
click at [466, 159] on div "https://fanatec.sjv.io/c/2536542/2917376/34305?u=https%3A//www.fanatec.com/us/e…" at bounding box center [464, 156] width 52 height 12
click at [536, 99] on span "button" at bounding box center [538, 101] width 6 height 6
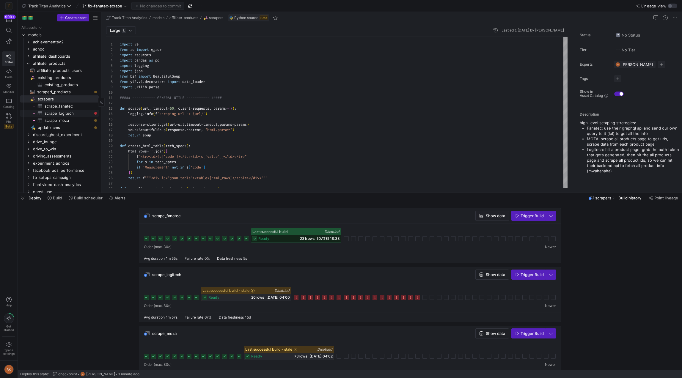
click at [53, 112] on span "scrape_logitech​​​​​​​​​" at bounding box center [68, 113] width 47 height 7
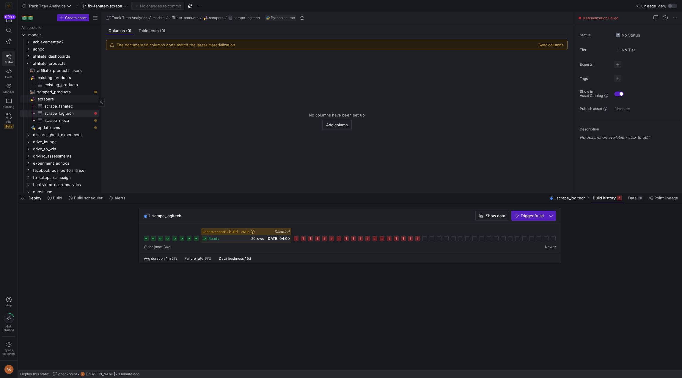
click at [54, 98] on span "scrapers​​​​​​​​" at bounding box center [68, 99] width 60 height 7
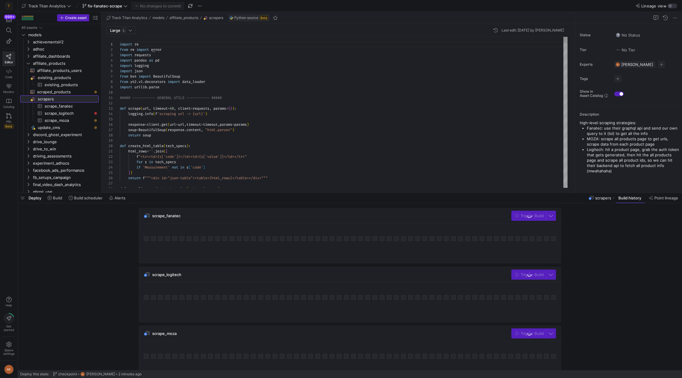
scroll to position [54, 0]
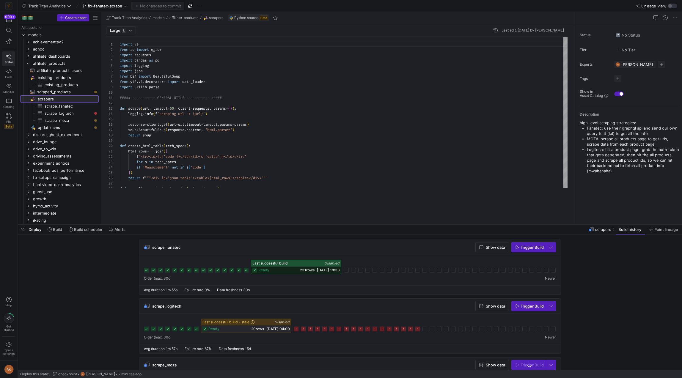
drag, startPoint x: 175, startPoint y: 193, endPoint x: 177, endPoint y: 287, distance: 94.0
click at [177, 226] on div at bounding box center [350, 224] width 664 height 2
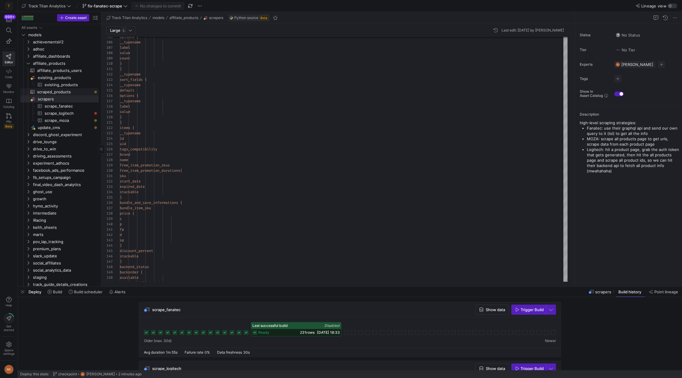
click at [51, 91] on span "scraped_products​​​​​​​​​​" at bounding box center [64, 92] width 55 height 7
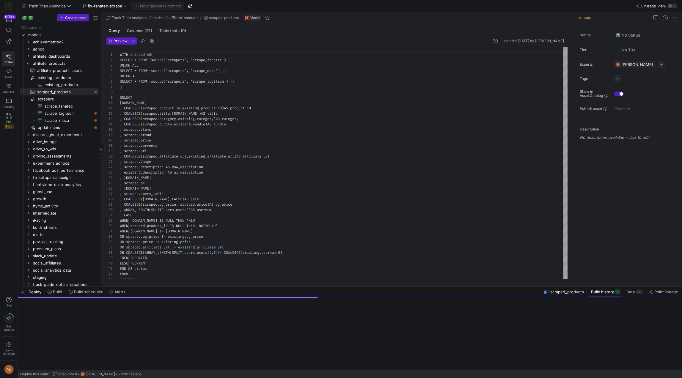
scroll to position [54, 0]
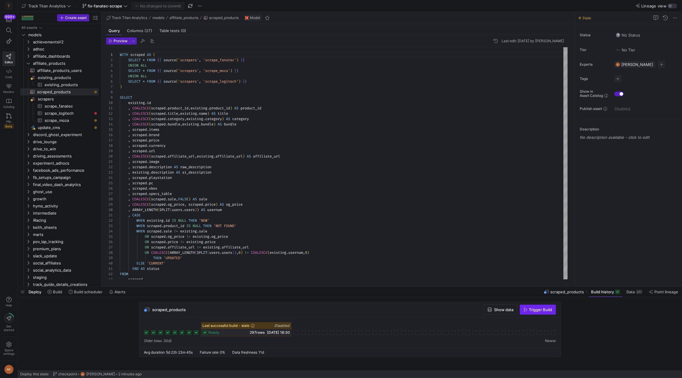
click at [539, 310] on span "Trigger Build" at bounding box center [540, 309] width 23 height 5
click at [49, 110] on span "scrape_logitech​​​​​​​​​" at bounding box center [68, 113] width 47 height 7
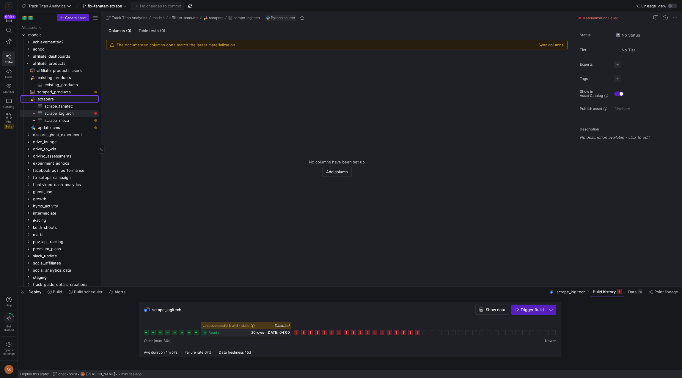
click at [62, 97] on span "scrapers​​​​​​​​" at bounding box center [68, 99] width 60 height 7
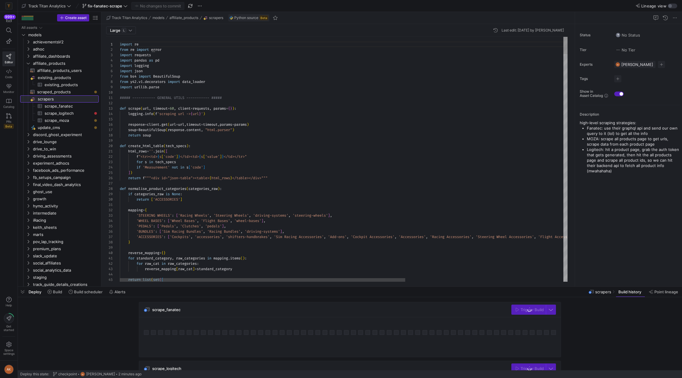
scroll to position [54, 0]
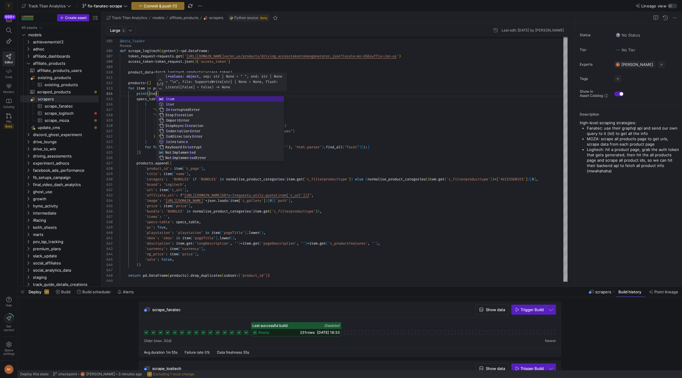
scroll to position [16, 39]
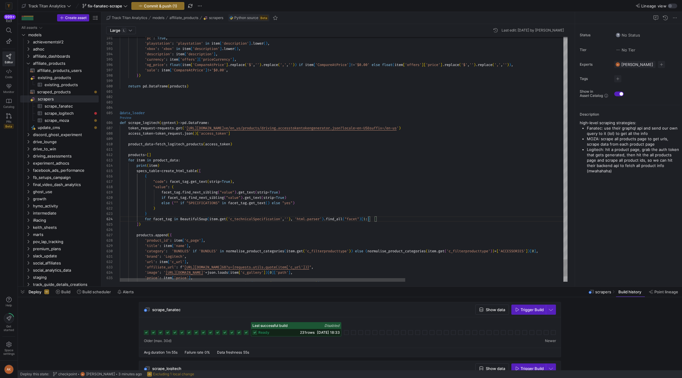
click at [128, 119] on link "Preview" at bounding box center [126, 117] width 12 height 3
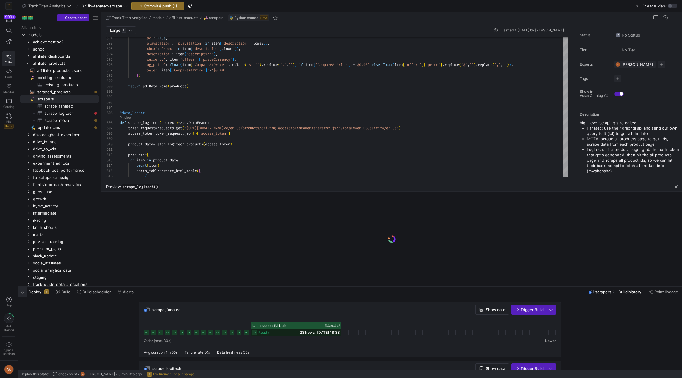
click at [24, 292] on span "button" at bounding box center [23, 292] width 10 height 10
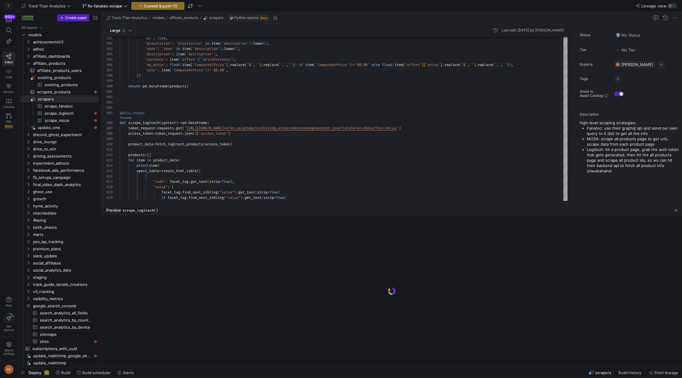
drag, startPoint x: 163, startPoint y: 263, endPoint x: 167, endPoint y: 204, distance: 59.1
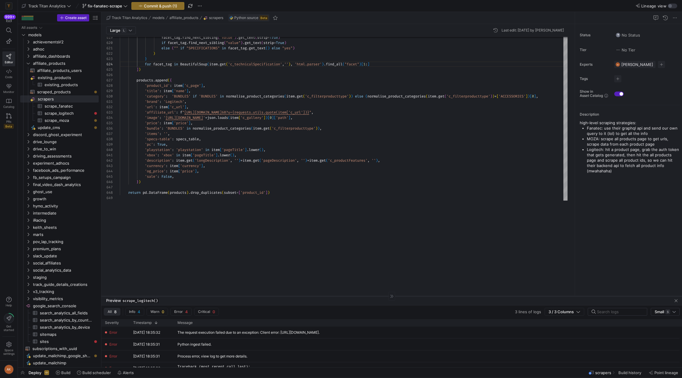
drag, startPoint x: 305, startPoint y: 205, endPoint x: 279, endPoint y: 298, distance: 95.7
click at [279, 296] on div at bounding box center [391, 296] width 581 height 0
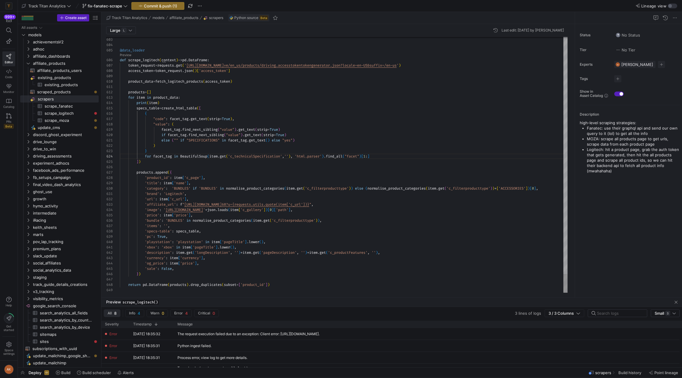
click at [128, 56] on link "Preview" at bounding box center [126, 55] width 12 height 3
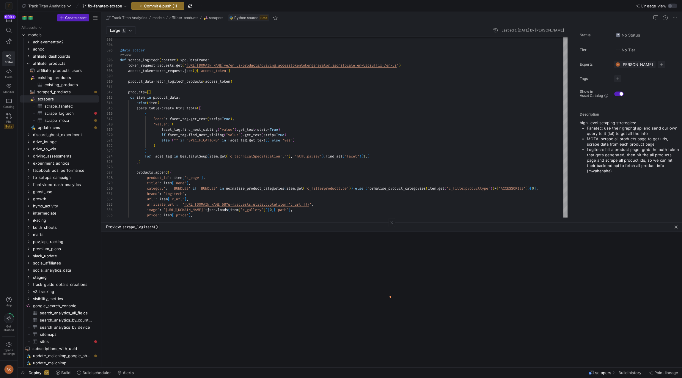
drag, startPoint x: 223, startPoint y: 298, endPoint x: 212, endPoint y: 222, distance: 76.0
click at [212, 222] on div at bounding box center [391, 222] width 581 height 0
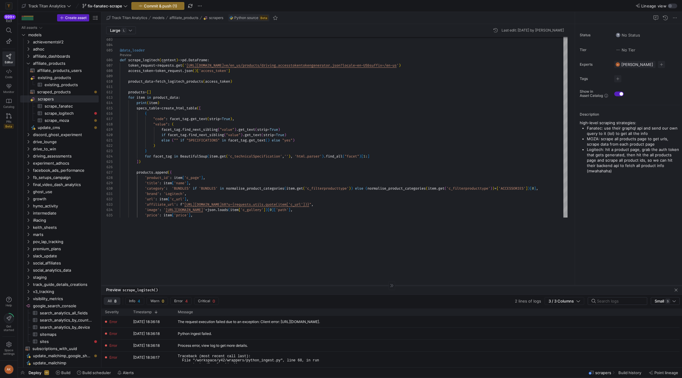
drag, startPoint x: 242, startPoint y: 222, endPoint x: 243, endPoint y: 287, distance: 64.8
click at [243, 286] on div at bounding box center [391, 285] width 581 height 0
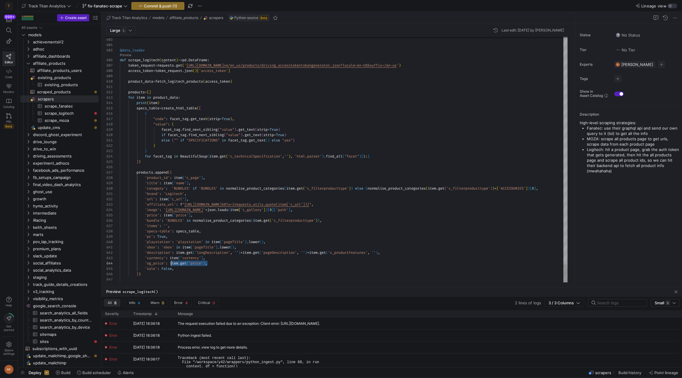
scroll to position [16, 51]
drag, startPoint x: 207, startPoint y: 263, endPoint x: 171, endPoint y: 264, distance: 36.6
drag, startPoint x: 193, startPoint y: 216, endPoint x: 165, endPoint y: 215, distance: 27.7
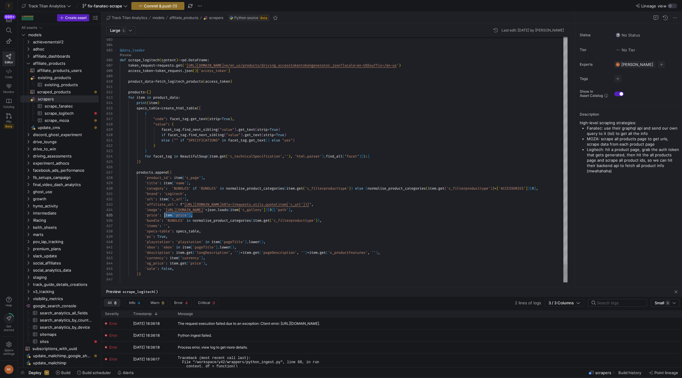
click at [126, 54] on link "Preview" at bounding box center [126, 55] width 12 height 3
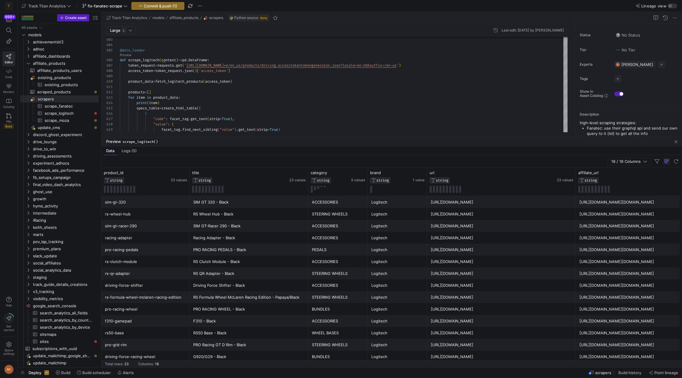
drag, startPoint x: 265, startPoint y: 287, endPoint x: 250, endPoint y: 136, distance: 150.9
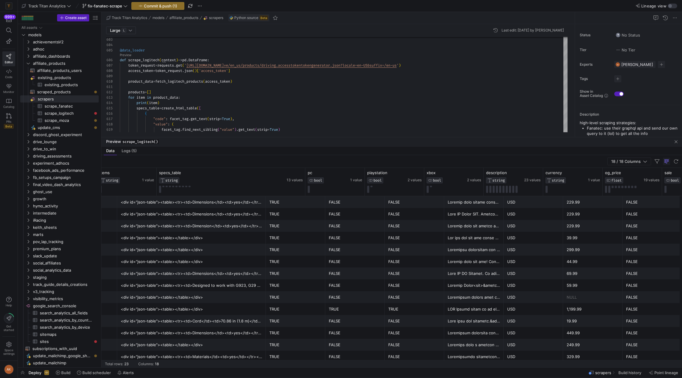
scroll to position [0, 937]
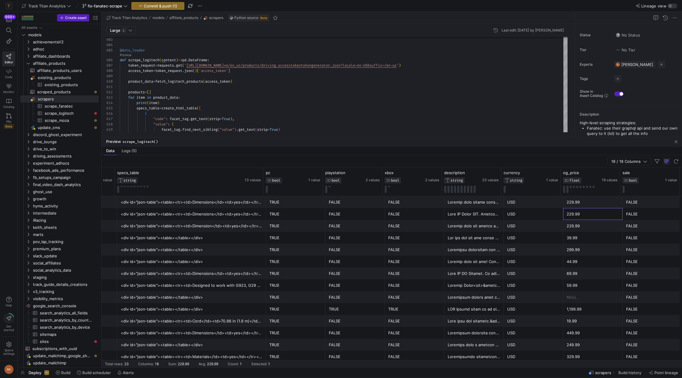
click at [593, 208] on div "229.99" at bounding box center [592, 214] width 59 height 12
click at [581, 300] on div "NULL" at bounding box center [593, 298] width 52 height 12
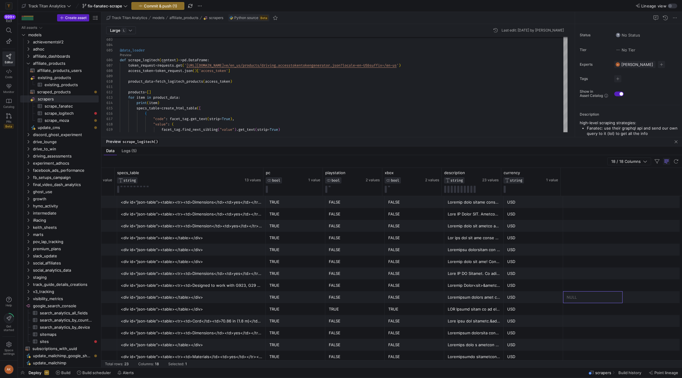
scroll to position [0, 686]
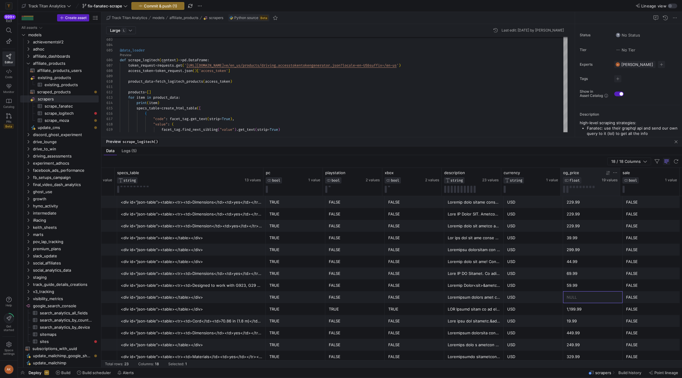
click at [609, 173] on icon at bounding box center [609, 173] width 2 height 4
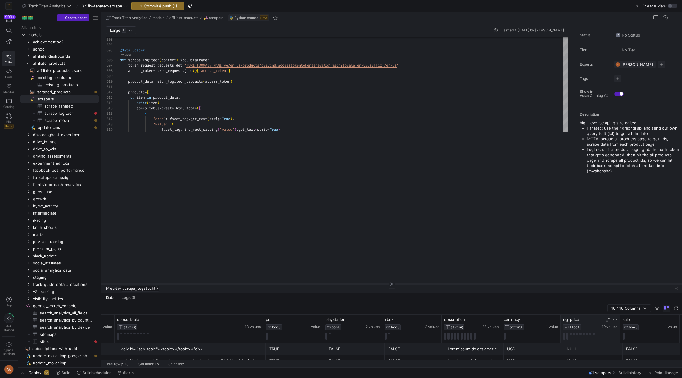
drag, startPoint x: 382, startPoint y: 137, endPoint x: 393, endPoint y: 286, distance: 149.6
click at [393, 284] on div at bounding box center [391, 284] width 581 height 0
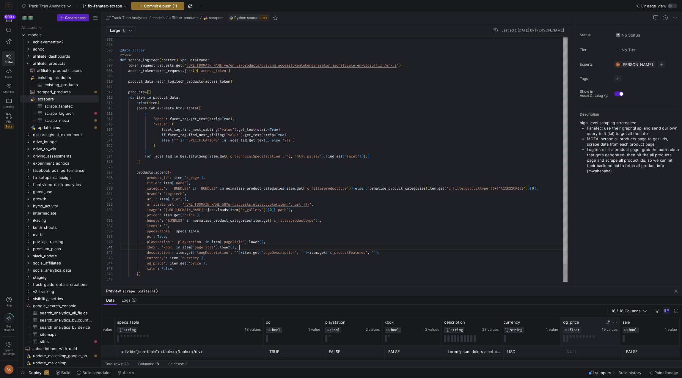
type textarea "products = [] for item in product_data: print(item) specs_table = create_html_t…"
drag, startPoint x: 187, startPoint y: 103, endPoint x: 188, endPoint y: 98, distance: 5.4
click at [167, 4] on div "Push (1)" at bounding box center [157, 6] width 53 height 8
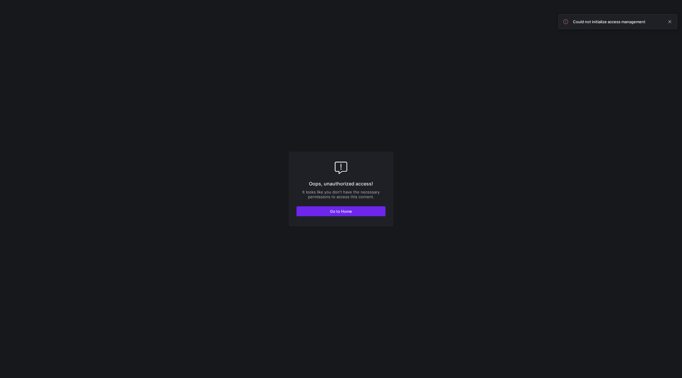
click at [361, 215] on span "button" at bounding box center [341, 212] width 89 height 10
click at [343, 209] on span "Go to Home" at bounding box center [341, 211] width 22 height 5
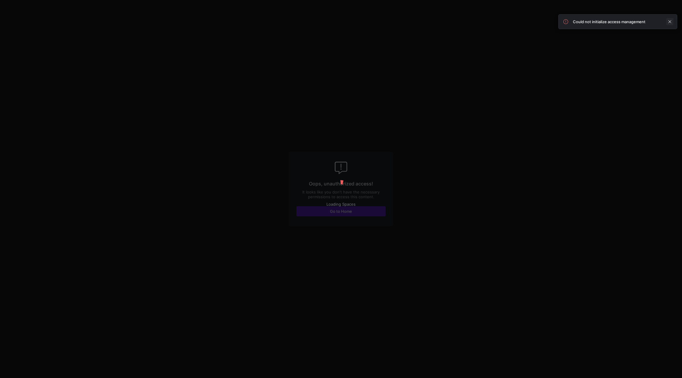
click at [672, 22] on span at bounding box center [669, 21] width 7 height 7
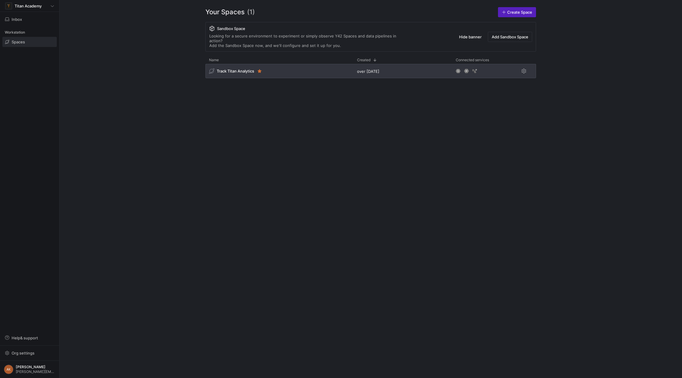
click at [243, 73] on div "Track Titan Analytics" at bounding box center [279, 71] width 148 height 14
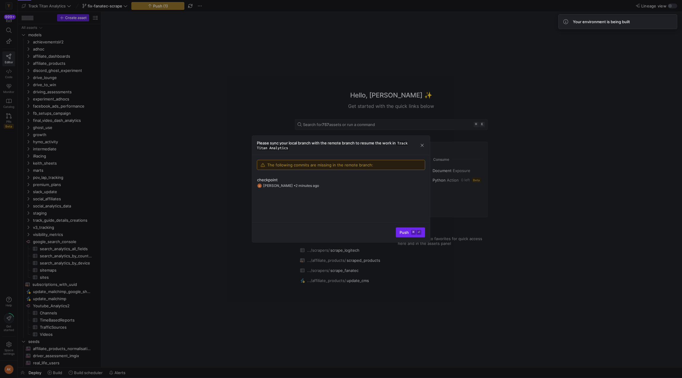
click at [408, 231] on span "Push ⌘ ⏎" at bounding box center [411, 232] width 22 height 5
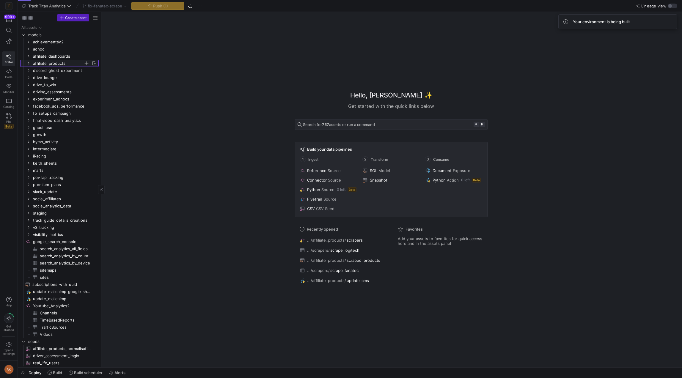
click at [28, 63] on icon "Press SPACE to select this row." at bounding box center [28, 64] width 4 height 4
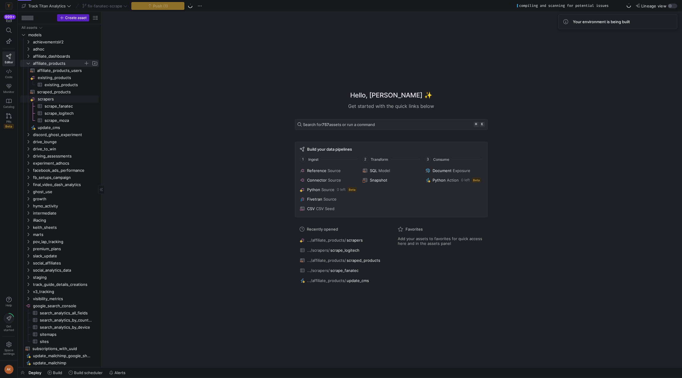
click at [51, 98] on span "scrapers​​​​​​​​" at bounding box center [68, 99] width 60 height 7
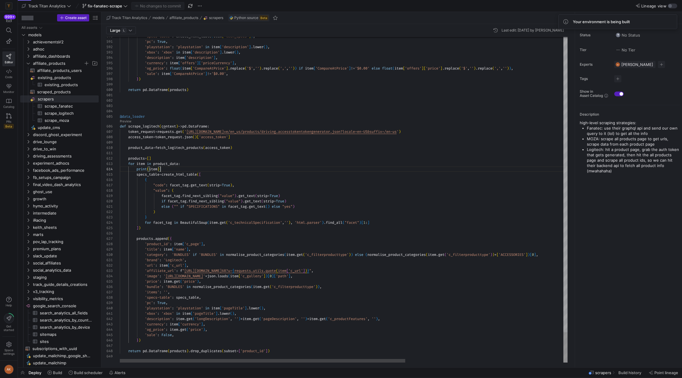
scroll to position [11, 62]
drag, startPoint x: 223, startPoint y: 170, endPoint x: 223, endPoint y: 165, distance: 4.5
type textarea "products = [] for item in product_data: specs_table = create_html_table([ { "co…"
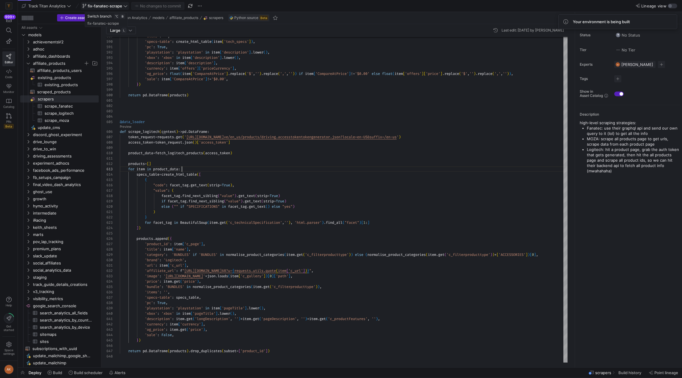
click at [127, 5] on icon at bounding box center [125, 6] width 4 height 4
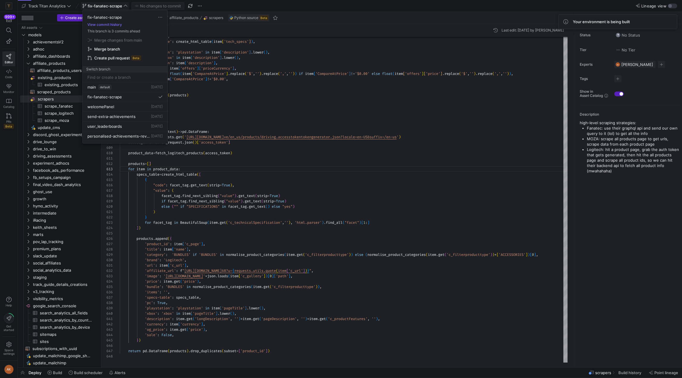
click at [119, 47] on span "Merge branch" at bounding box center [107, 49] width 26 height 5
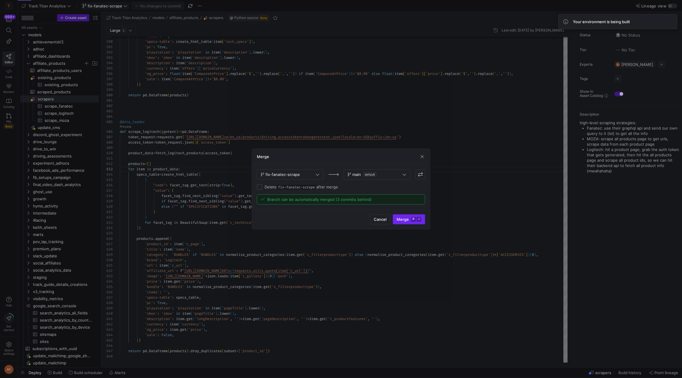
click at [412, 219] on kbd "⌘" at bounding box center [413, 219] width 5 height 5
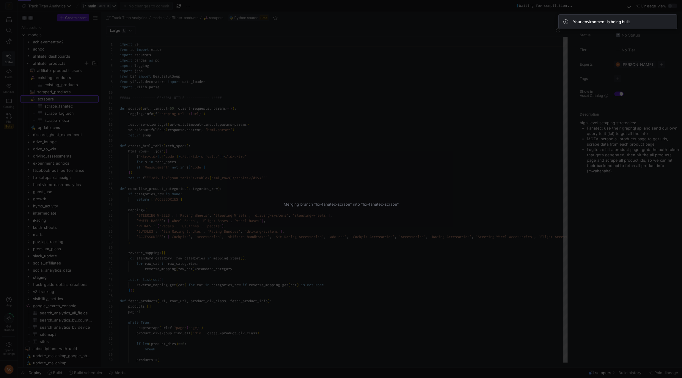
type textarea "import re from re import error import requests import pandas as pd import loggi…"
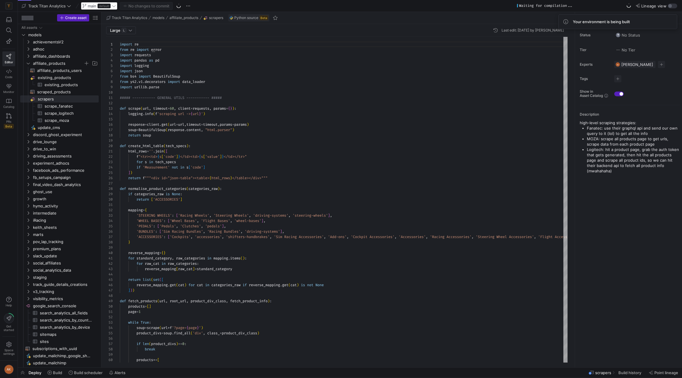
click at [646, 3] on span at bounding box center [644, 1] width 4 height 4
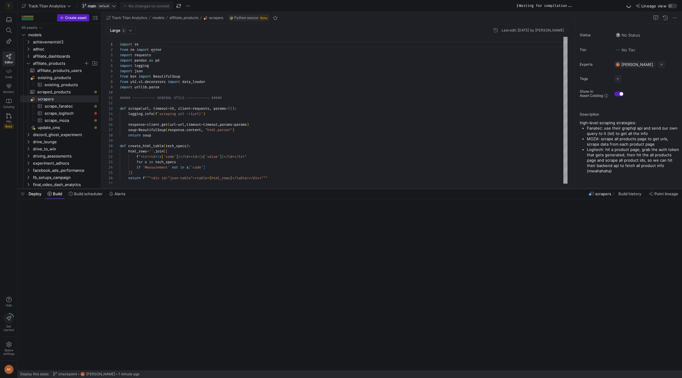
drag, startPoint x: 485, startPoint y: 368, endPoint x: 449, endPoint y: 186, distance: 184.6
click at [449, 188] on div at bounding box center [350, 189] width 664 height 2
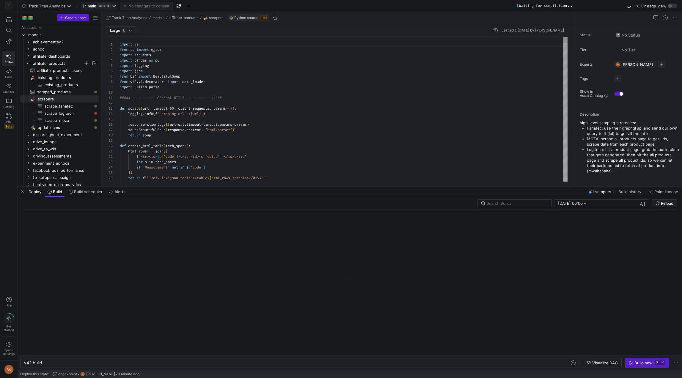
scroll to position [0, 18]
click at [92, 364] on div "y42 build" at bounding box center [297, 363] width 546 height 5
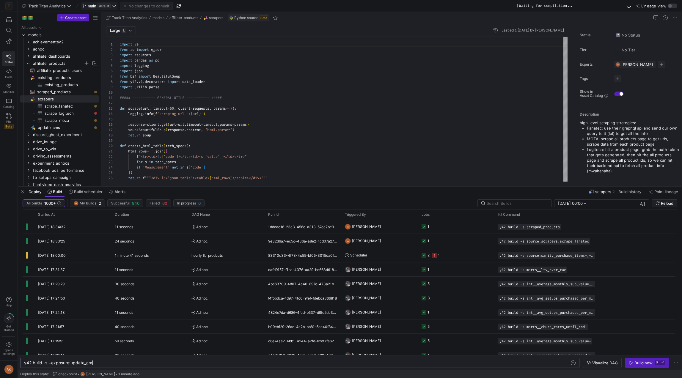
scroll to position [0, 70]
click at [609, 362] on span "Visualize DAG" at bounding box center [605, 363] width 26 height 5
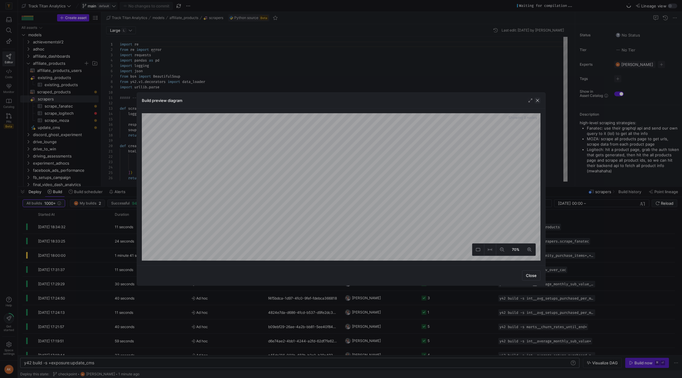
click at [536, 100] on span "button" at bounding box center [538, 101] width 6 height 6
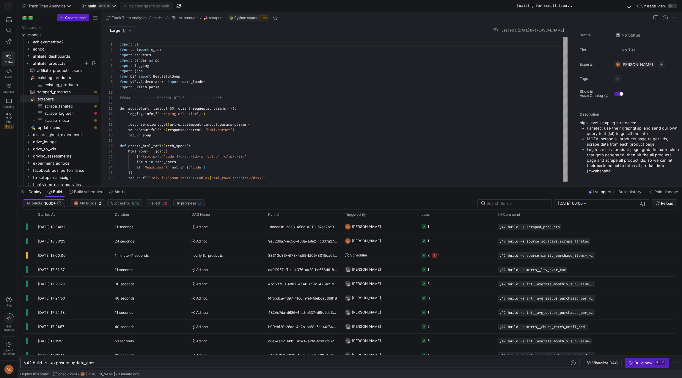
click at [138, 363] on div "y42 build -s +exposure:update_cms" at bounding box center [297, 363] width 546 height 5
click at [592, 363] on span "Visualize DAG" at bounding box center [605, 363] width 26 height 5
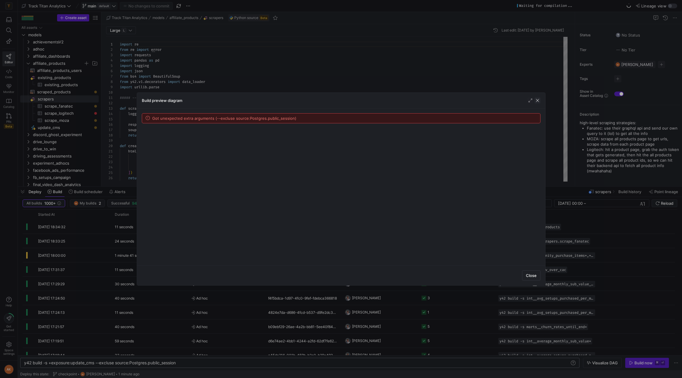
click at [540, 101] on span "button" at bounding box center [538, 101] width 6 height 6
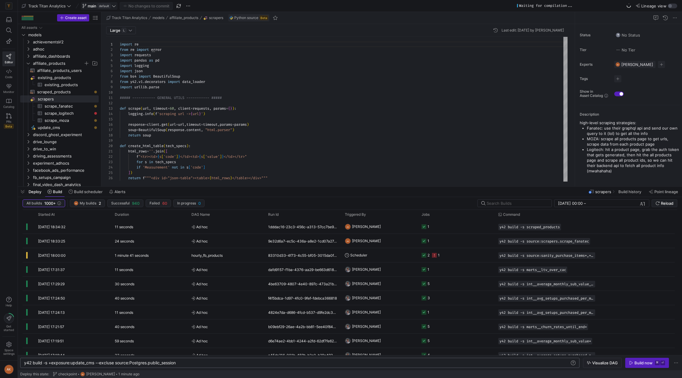
click at [111, 362] on div "y42 build -s +exposure:update_cms --excluse source :Postgres.public_session" at bounding box center [297, 363] width 546 height 5
type textarea "y42 build -s +exposure:update_cms --exclude source:Postgres.public_session"
click at [614, 362] on span "Visualize DAG" at bounding box center [605, 363] width 26 height 5
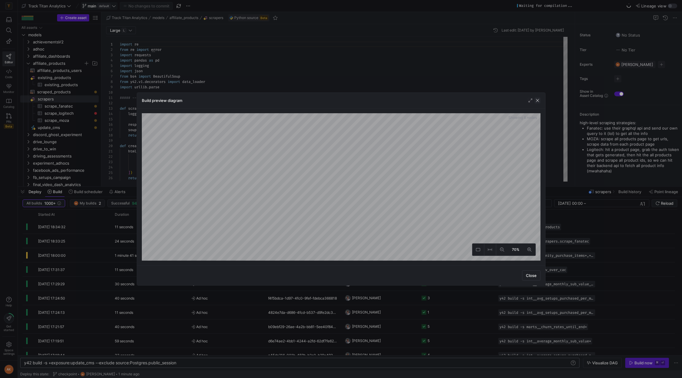
click at [539, 101] on span "button" at bounding box center [538, 101] width 6 height 6
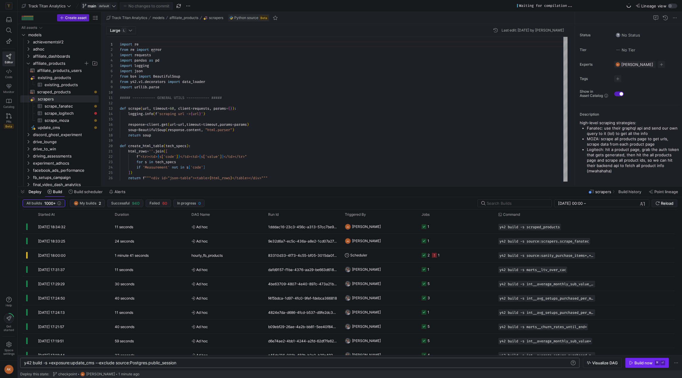
click at [642, 363] on div "Build now" at bounding box center [644, 363] width 18 height 5
